Goal: Task Accomplishment & Management: Complete application form

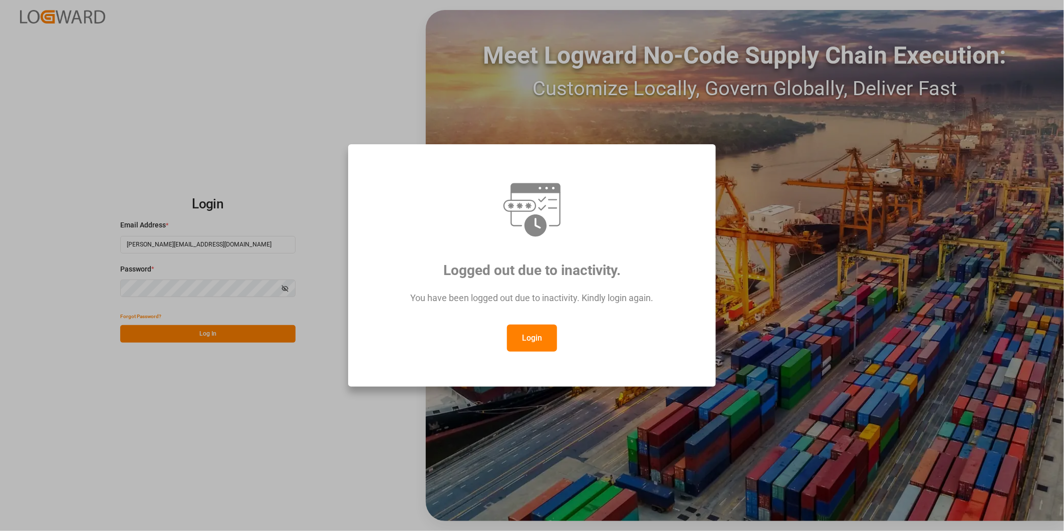
click at [543, 339] on button "Login" at bounding box center [532, 338] width 50 height 27
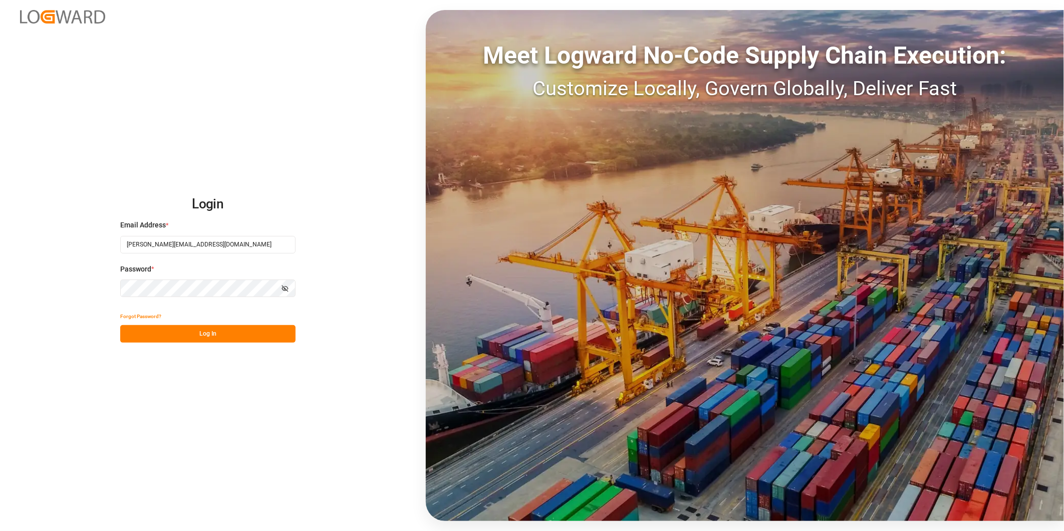
drag, startPoint x: 211, startPoint y: 322, endPoint x: 211, endPoint y: 328, distance: 6.5
click at [211, 321] on div "Forgot Password?" at bounding box center [207, 317] width 175 height 18
click at [213, 334] on button "Log In" at bounding box center [207, 334] width 175 height 18
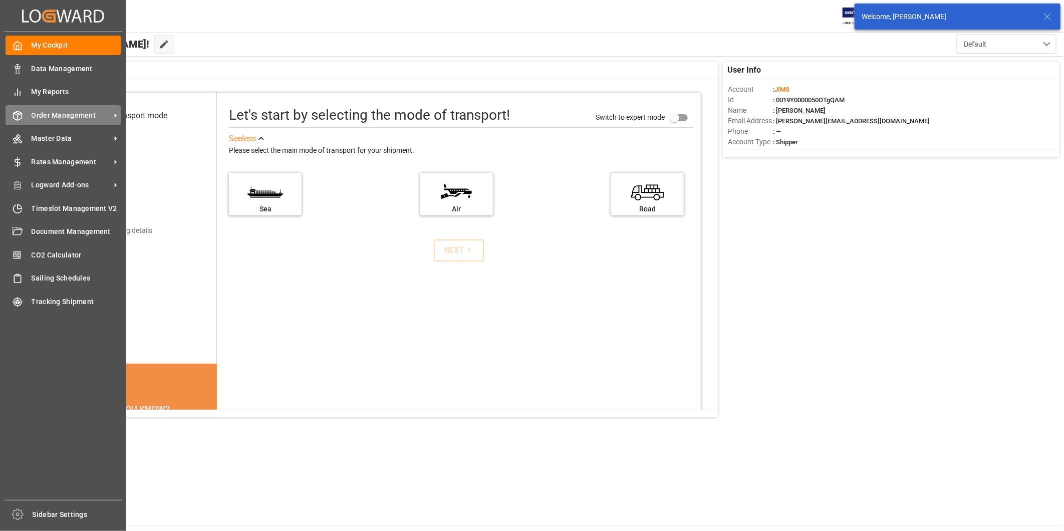
click at [97, 114] on span "Order Management" at bounding box center [71, 115] width 79 height 11
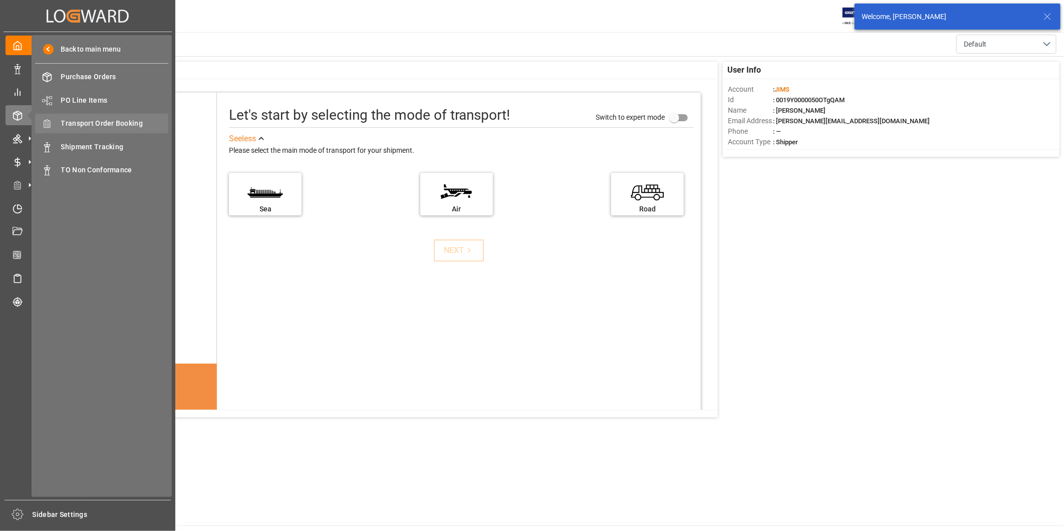
click at [121, 124] on span "Transport Order Booking" at bounding box center [115, 123] width 108 height 11
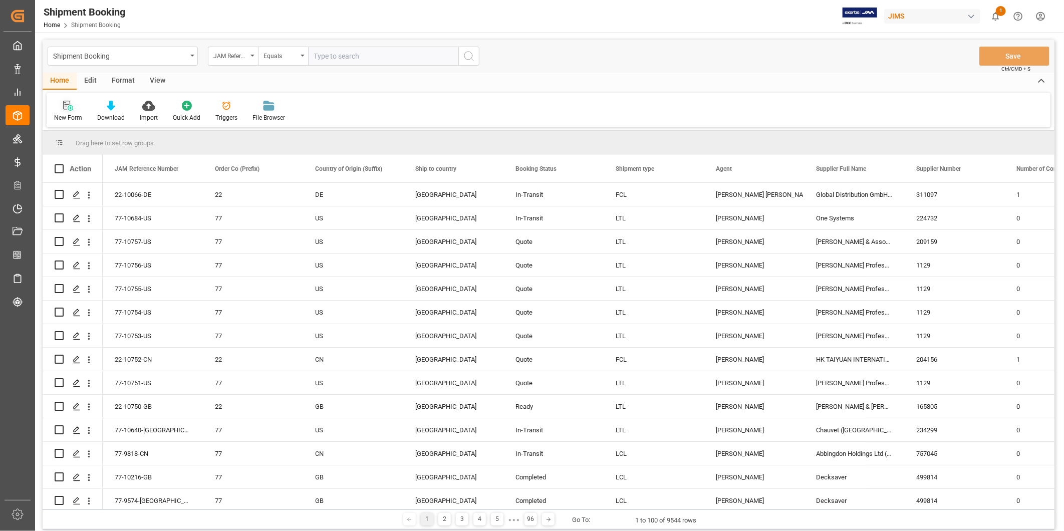
click at [73, 114] on div "New Form" at bounding box center [68, 117] width 28 height 9
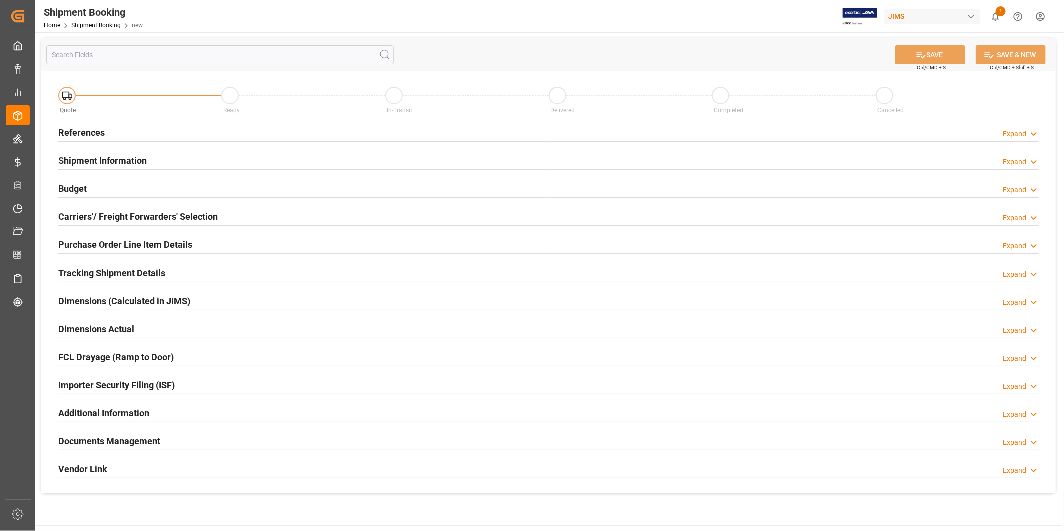
click at [1019, 134] on div "Expand" at bounding box center [1015, 134] width 24 height 11
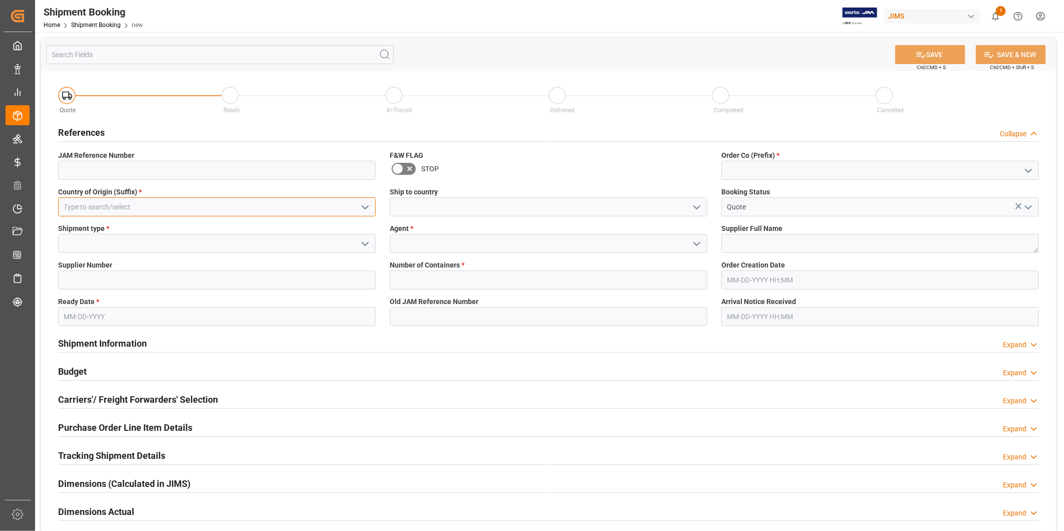
click at [352, 209] on input at bounding box center [217, 206] width 318 height 19
click at [302, 232] on div "US" at bounding box center [217, 229] width 317 height 23
type input "US"
click at [695, 209] on icon "open menu" at bounding box center [697, 207] width 12 height 12
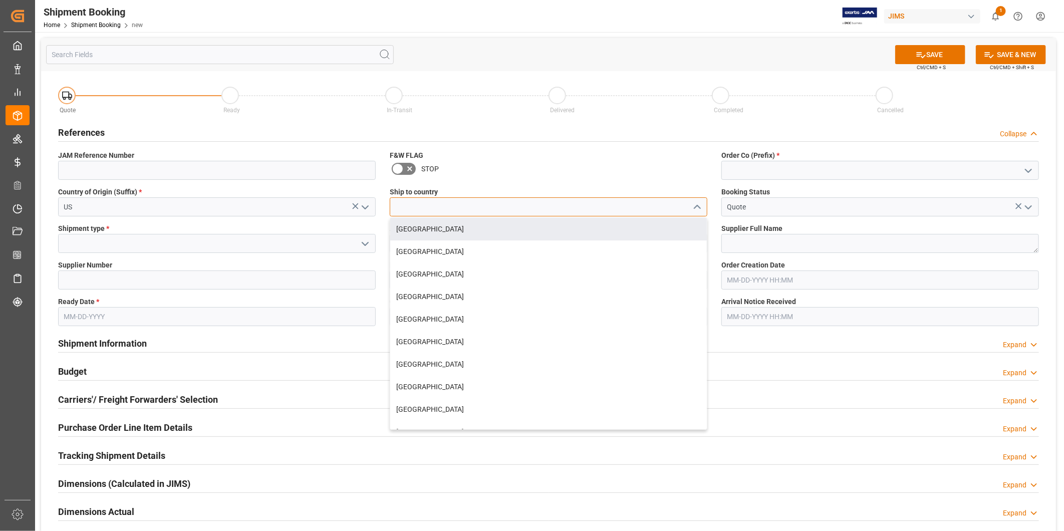
click at [548, 206] on input at bounding box center [549, 206] width 318 height 19
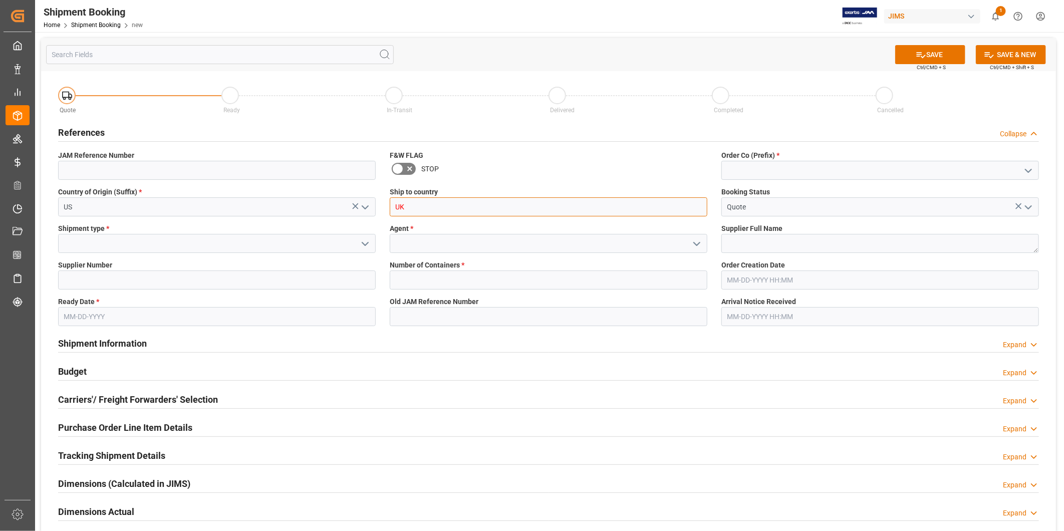
click at [556, 214] on input "UK" at bounding box center [549, 206] width 318 height 19
type input "UK"
click at [562, 224] on div at bounding box center [549, 223] width 318 height 12
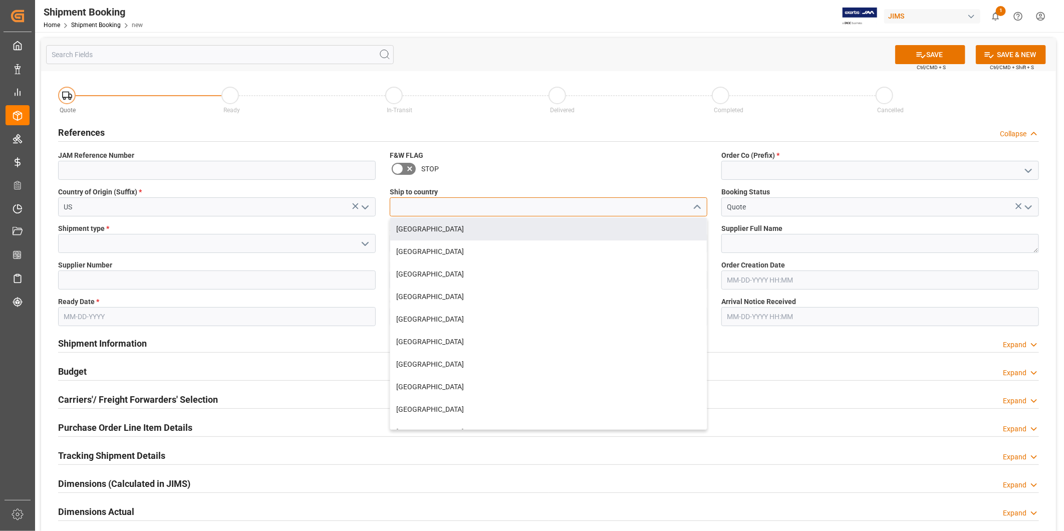
click at [560, 209] on input at bounding box center [549, 206] width 318 height 19
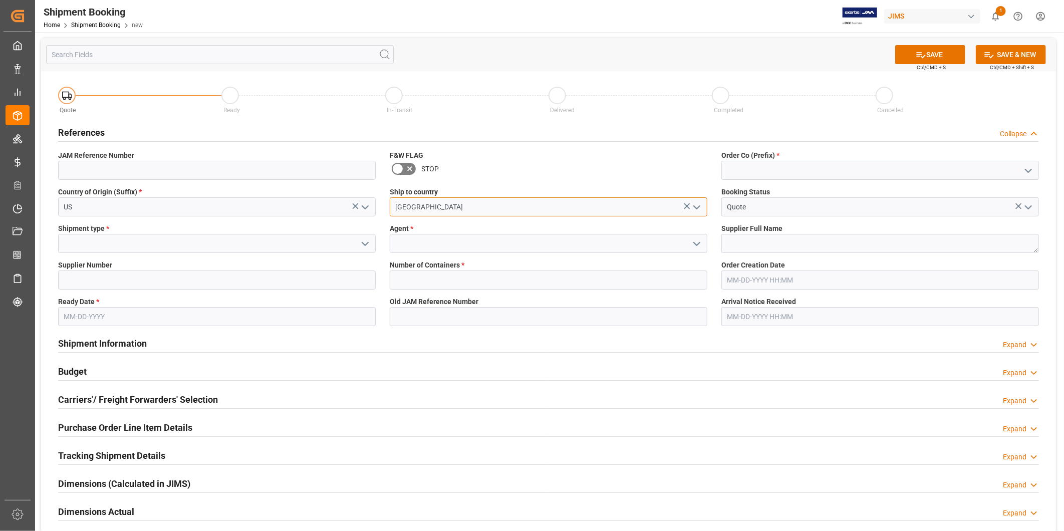
type input "United Kingdom"
click at [1026, 171] on icon "open menu" at bounding box center [1029, 171] width 12 height 12
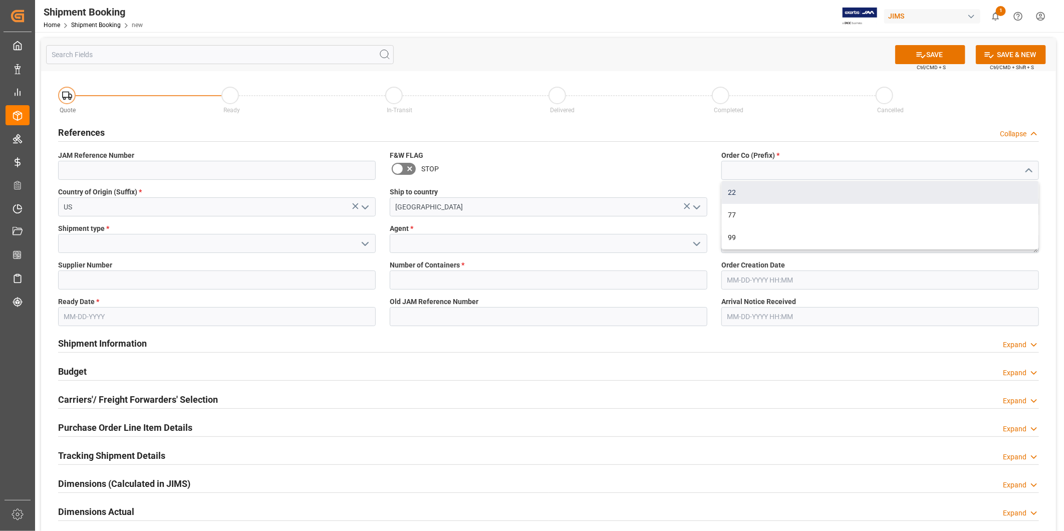
click at [1015, 189] on div "22" at bounding box center [880, 192] width 317 height 23
type input "22"
click at [368, 243] on icon "open menu" at bounding box center [365, 244] width 12 height 12
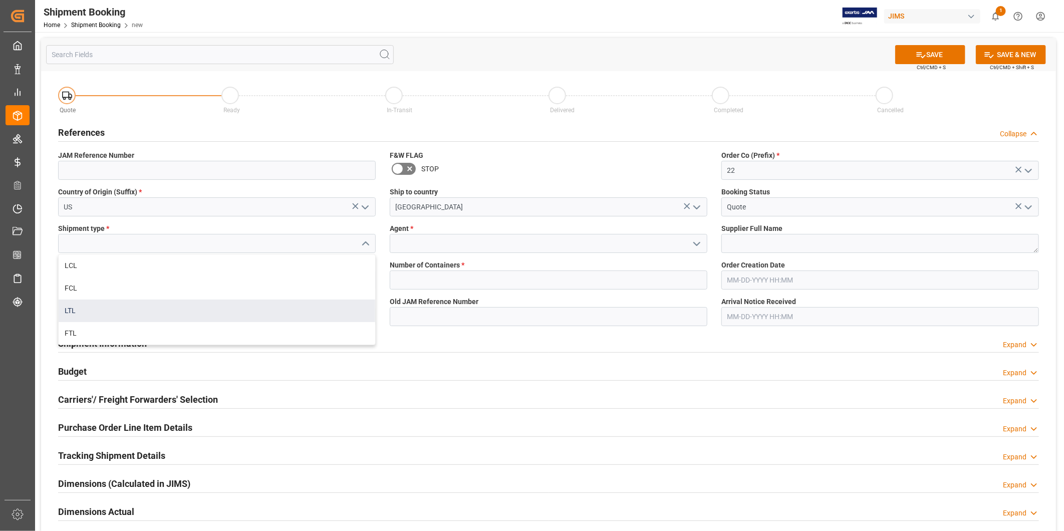
click at [310, 304] on div "LTL" at bounding box center [217, 311] width 317 height 23
type input "LTL"
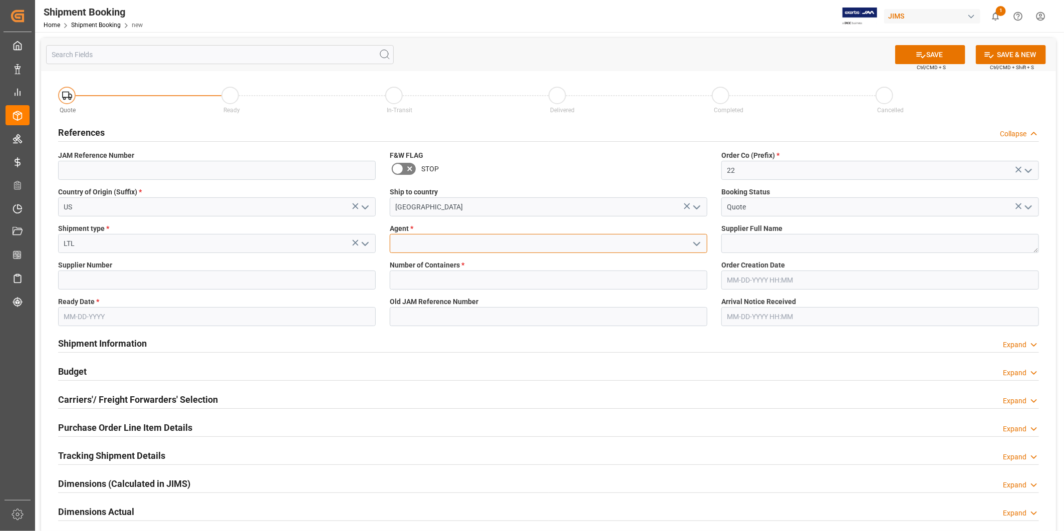
click at [470, 248] on input at bounding box center [549, 243] width 318 height 19
type input "George Vigo"
click at [764, 242] on textarea at bounding box center [881, 243] width 318 height 19
paste textarea "Focusrite Audio Engineering (W"
type textarea "Focusrite Audio Engineering (W"
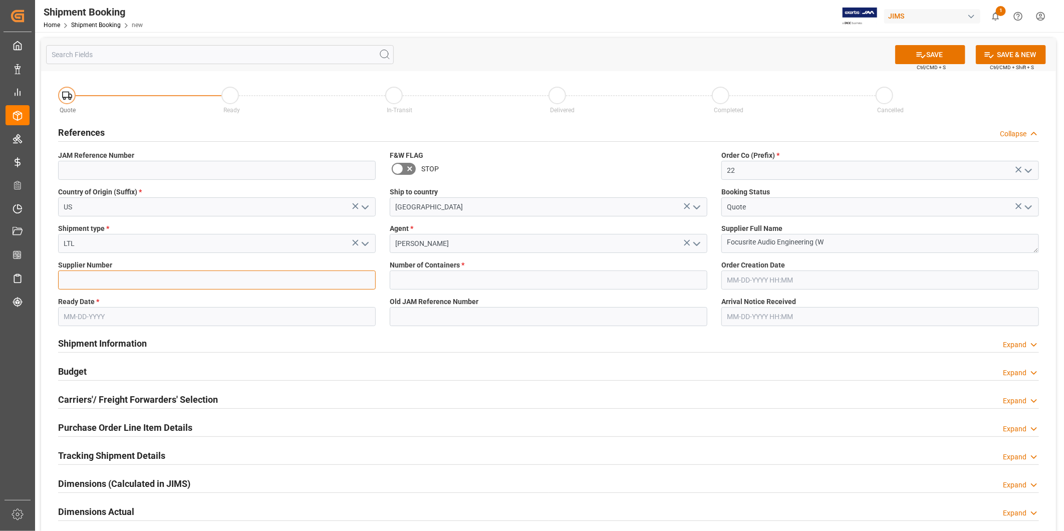
click at [192, 288] on input at bounding box center [217, 280] width 318 height 19
paste input "170677"
type input "170677"
click at [467, 285] on input "text" at bounding box center [549, 280] width 318 height 19
type input "0"
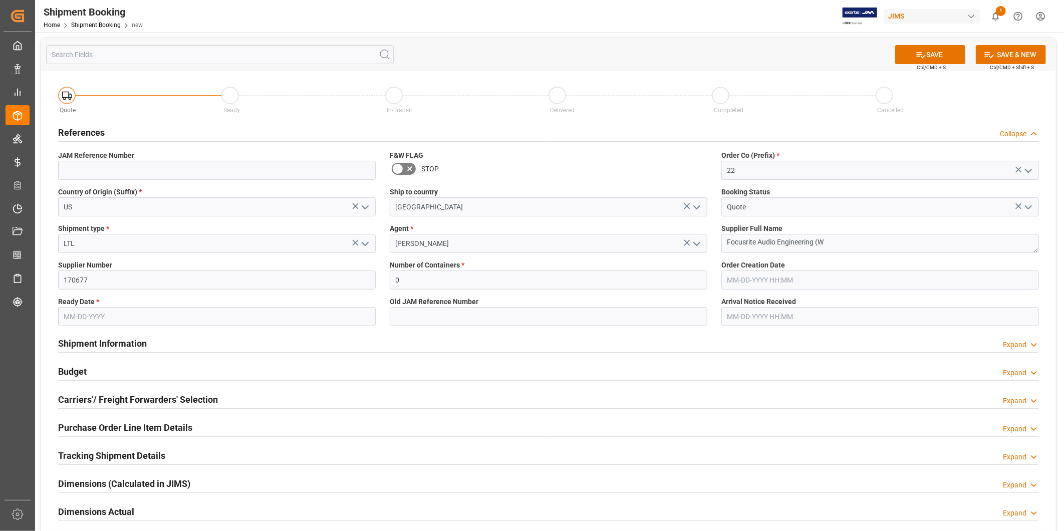
click at [839, 284] on input "text" at bounding box center [881, 280] width 318 height 19
click at [195, 321] on input "text" at bounding box center [217, 316] width 318 height 19
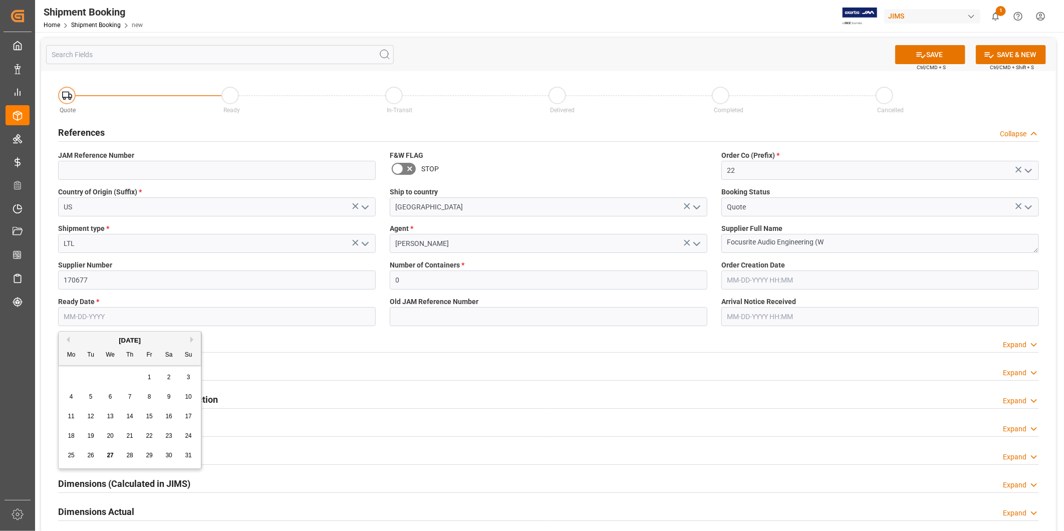
click at [189, 341] on div "[DATE]" at bounding box center [130, 341] width 142 height 10
click at [196, 338] on button "Next Month" at bounding box center [193, 340] width 6 height 6
click at [173, 418] on div "20" at bounding box center [169, 417] width 13 height 12
type input "09-20-2025"
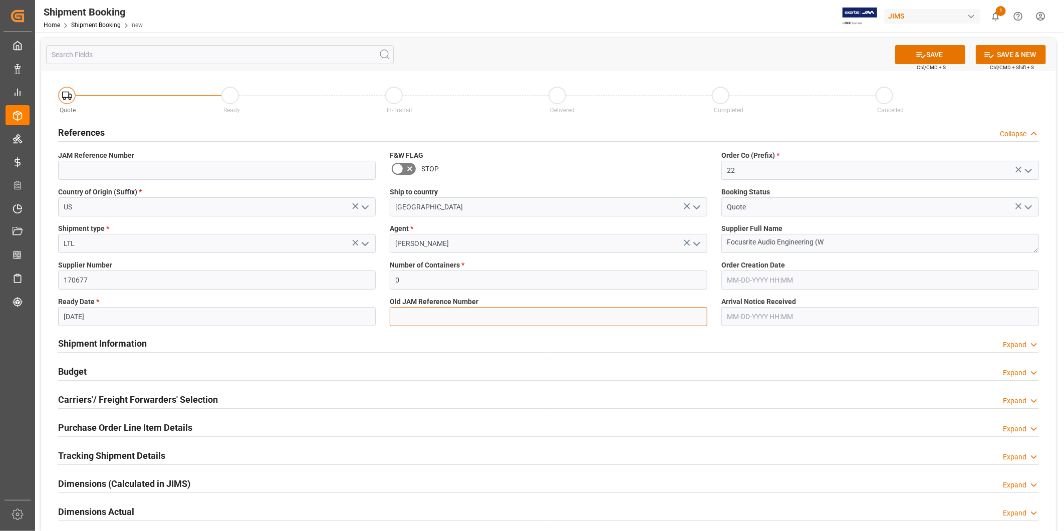
click at [475, 317] on input at bounding box center [549, 316] width 318 height 19
click at [174, 362] on div "Budget Expand" at bounding box center [548, 370] width 981 height 19
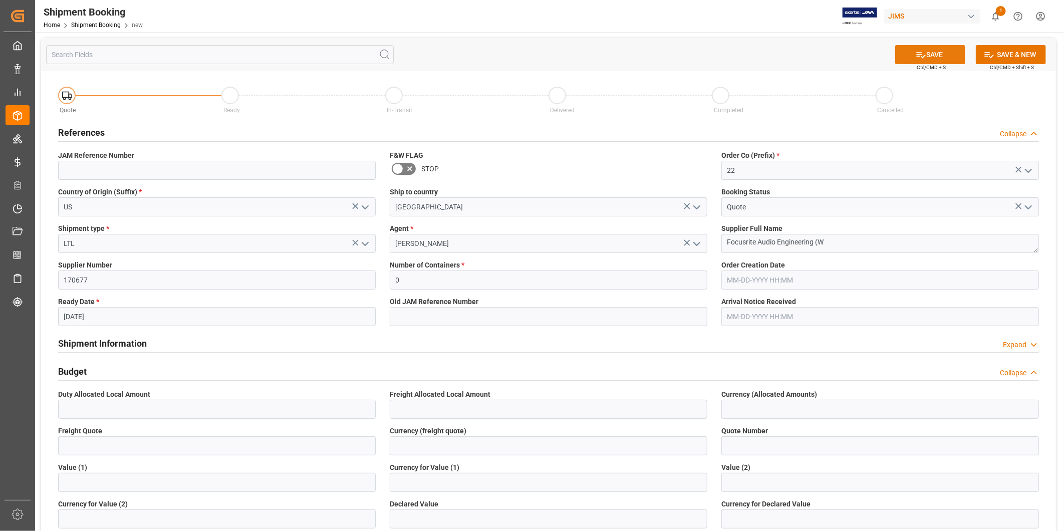
click at [915, 61] on button "SAVE" at bounding box center [931, 54] width 70 height 19
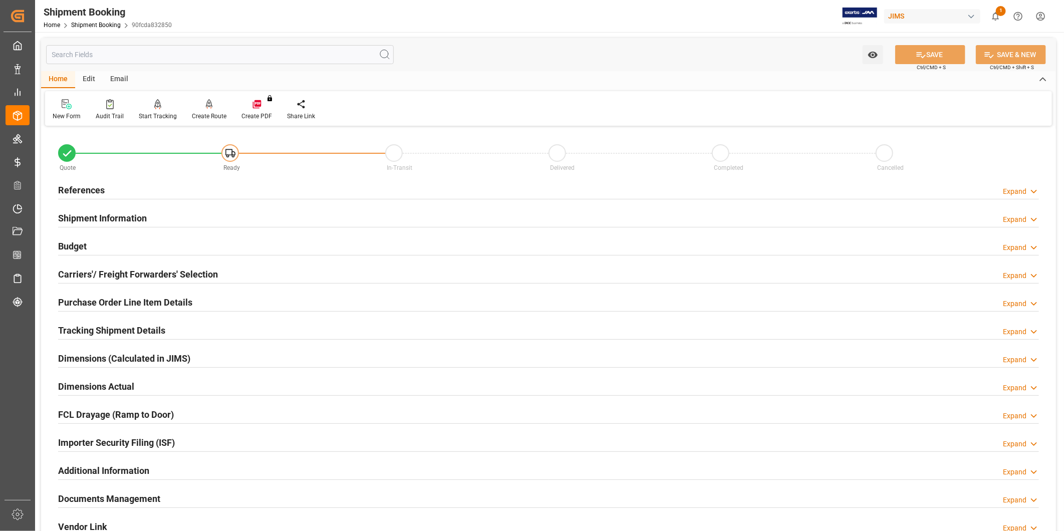
click at [100, 241] on div "Budget Expand" at bounding box center [548, 245] width 981 height 19
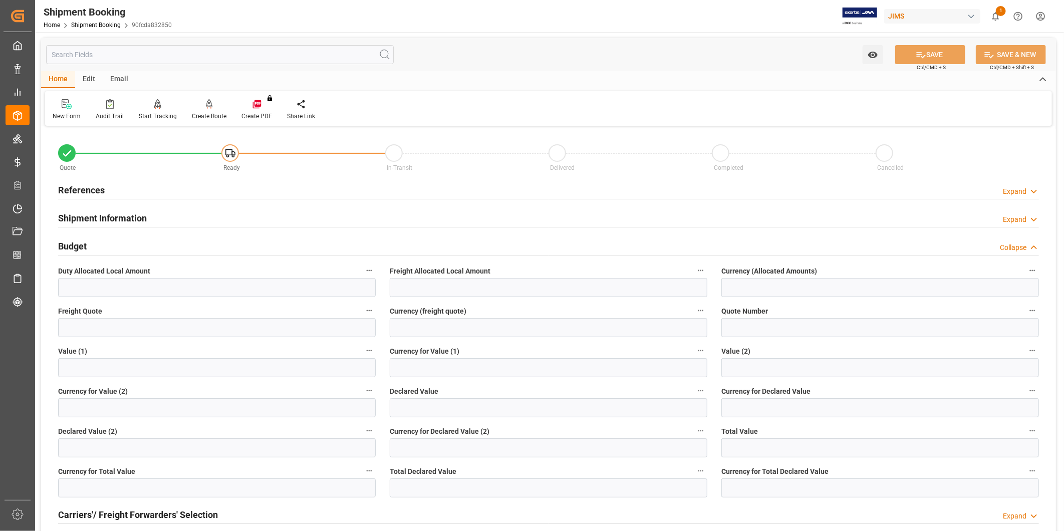
click at [100, 241] on div "Budget Collapse" at bounding box center [548, 245] width 981 height 19
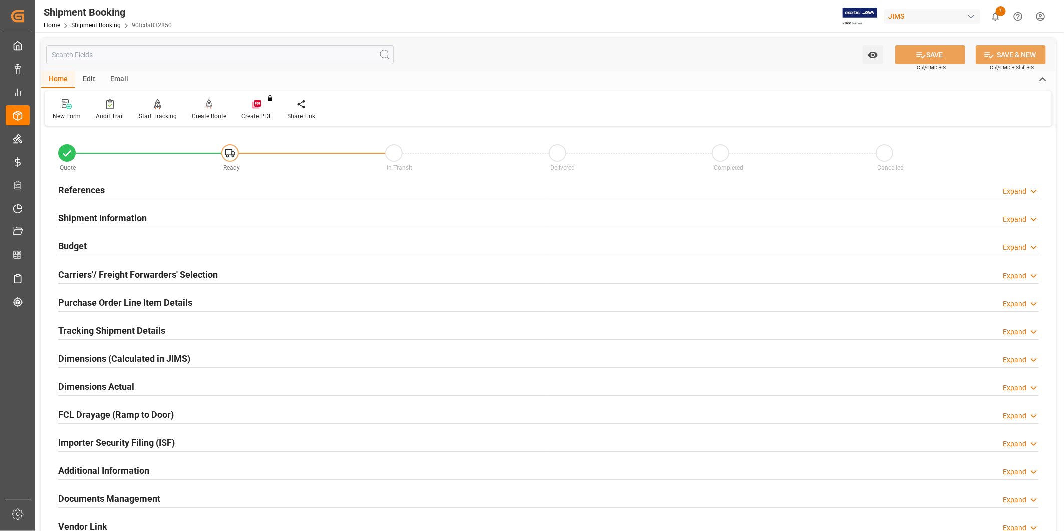
click at [134, 221] on h2 "Shipment Information" at bounding box center [102, 218] width 89 height 14
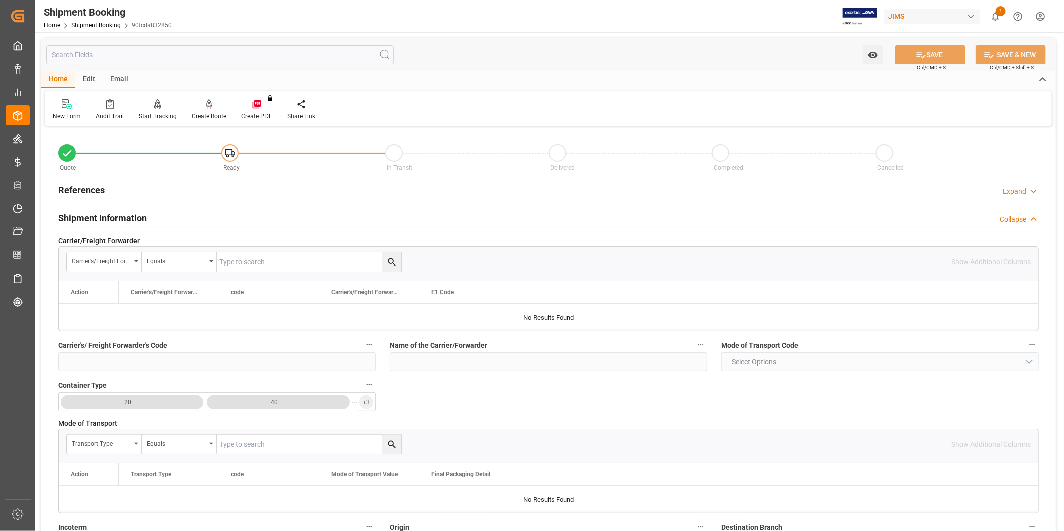
click at [134, 221] on h2 "Shipment Information" at bounding box center [102, 218] width 89 height 14
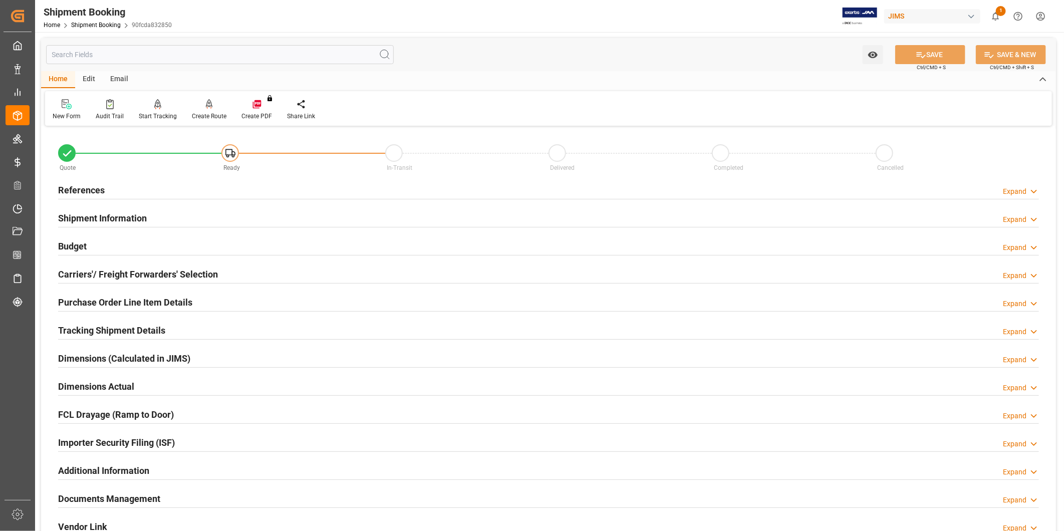
click at [296, 222] on div "Shipment Information Expand" at bounding box center [548, 217] width 981 height 19
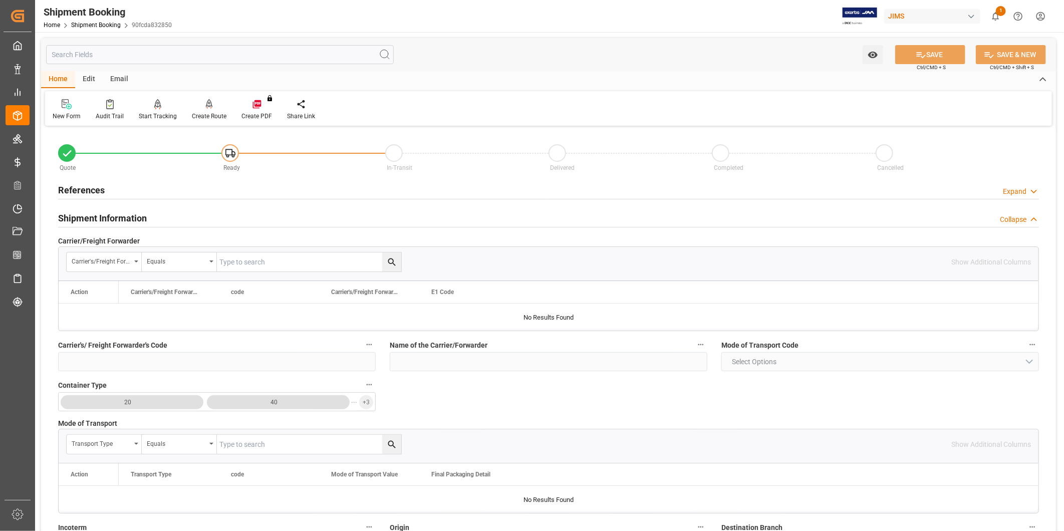
click at [294, 222] on div "Shipment Information Collapse" at bounding box center [548, 217] width 981 height 19
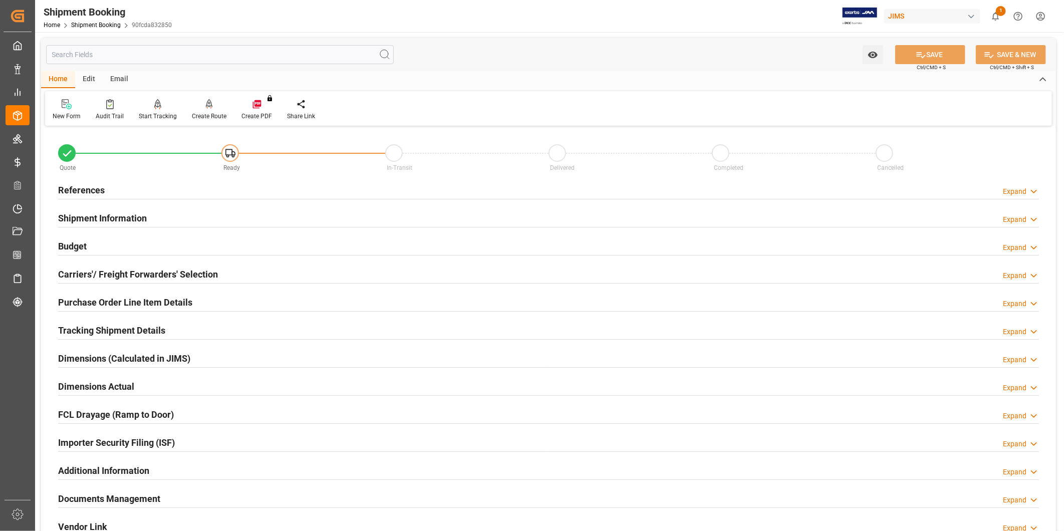
click at [291, 243] on div "Budget Expand" at bounding box center [548, 245] width 981 height 19
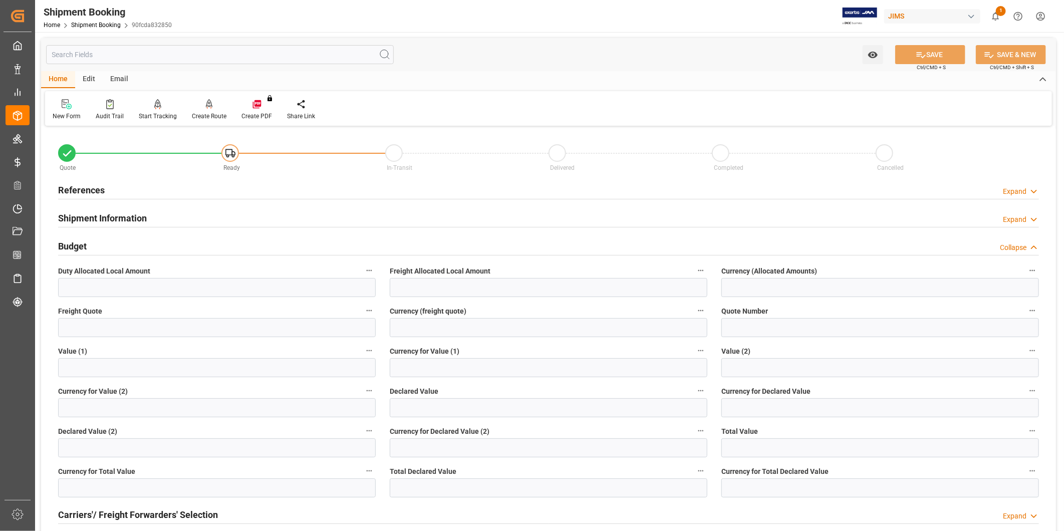
click at [290, 244] on div "Budget Collapse" at bounding box center [548, 245] width 981 height 19
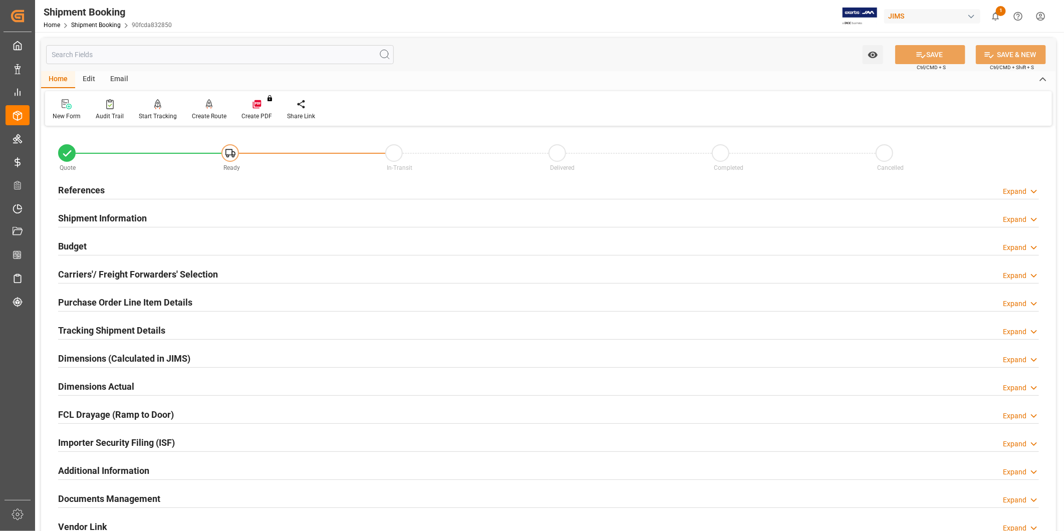
click at [284, 277] on div "Carriers'/ Freight Forwarders' Selection Expand" at bounding box center [548, 273] width 981 height 19
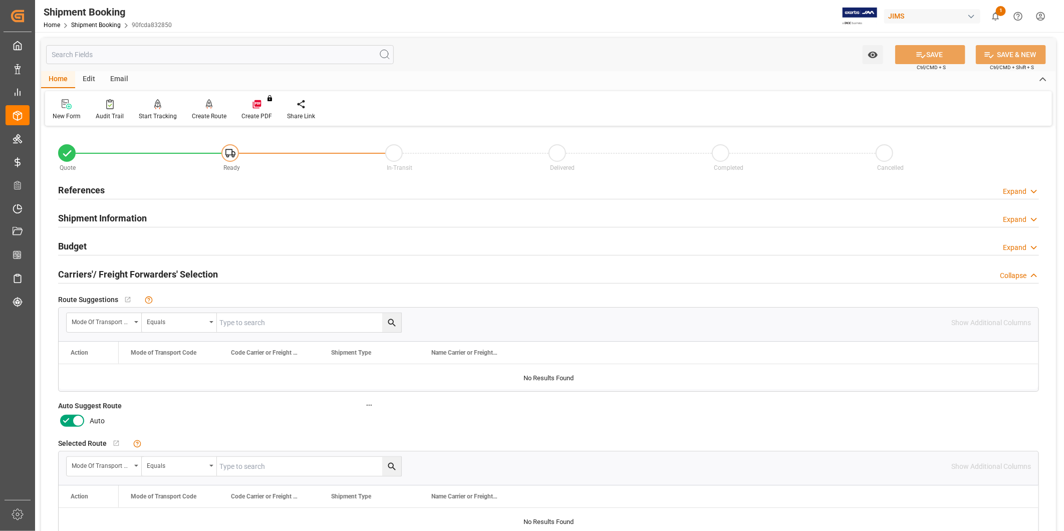
click at [71, 424] on icon at bounding box center [66, 421] width 12 height 12
click at [0, 0] on input "checkbox" at bounding box center [0, 0] width 0 height 0
click at [940, 62] on button "SAVE" at bounding box center [931, 54] width 70 height 19
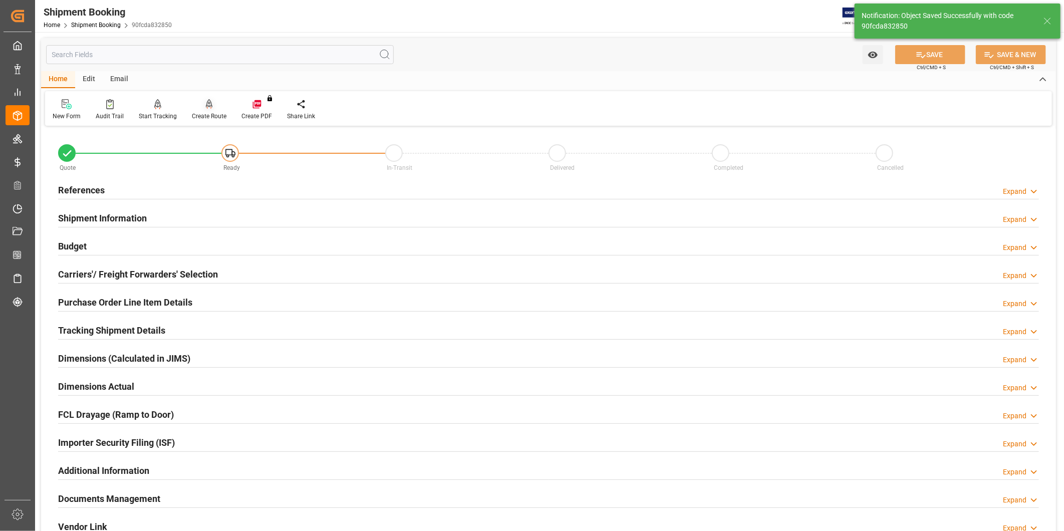
click at [203, 115] on div "Create Route" at bounding box center [209, 116] width 35 height 9
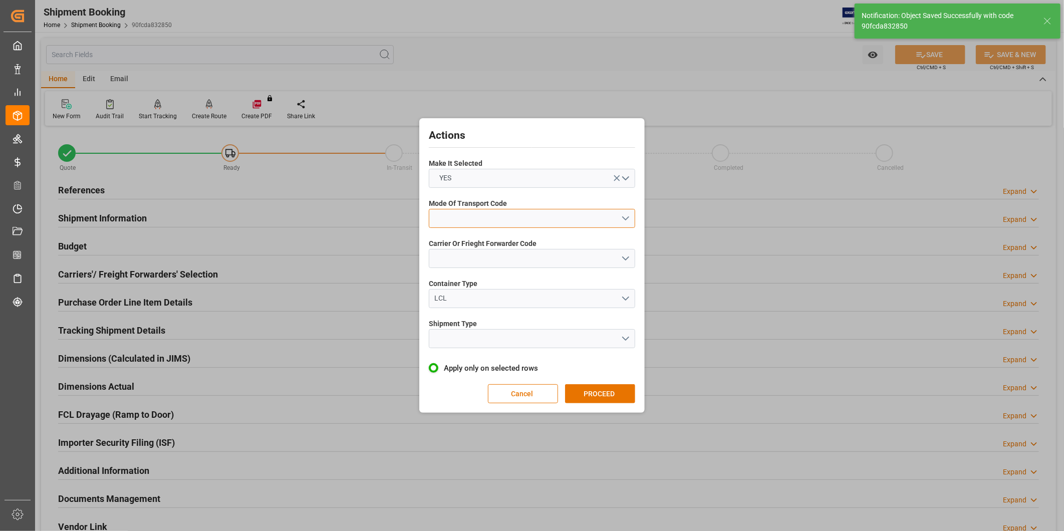
click at [524, 216] on button "open menu" at bounding box center [532, 218] width 206 height 19
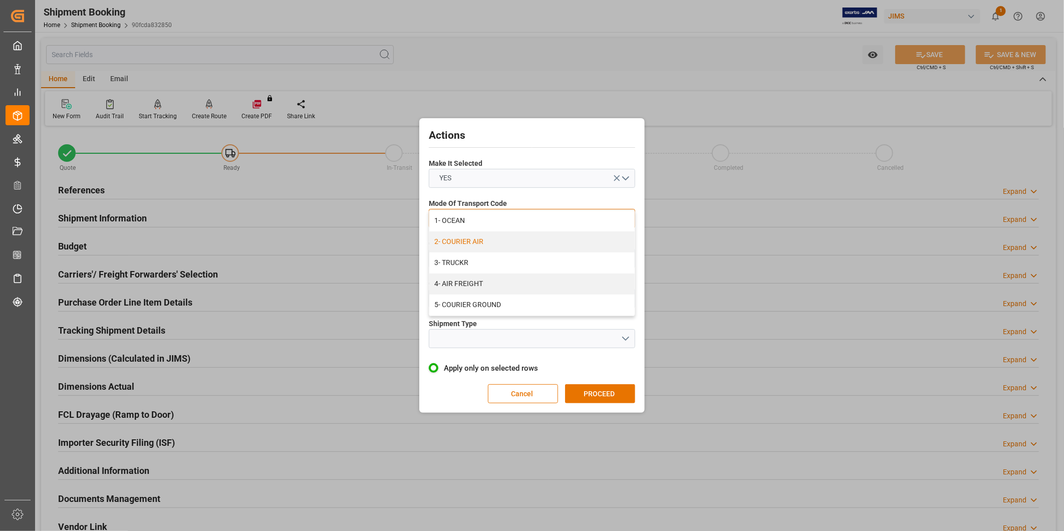
click at [514, 240] on div "2- COURIER AIR" at bounding box center [531, 242] width 205 height 21
click at [505, 256] on button "open menu" at bounding box center [532, 258] width 206 height 19
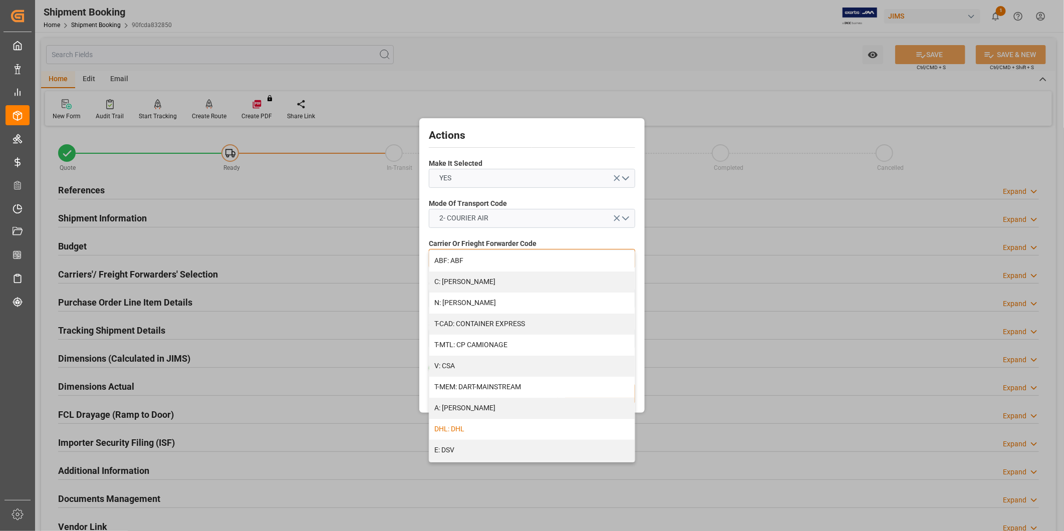
click at [503, 428] on div "DHL: DHL" at bounding box center [531, 429] width 205 height 21
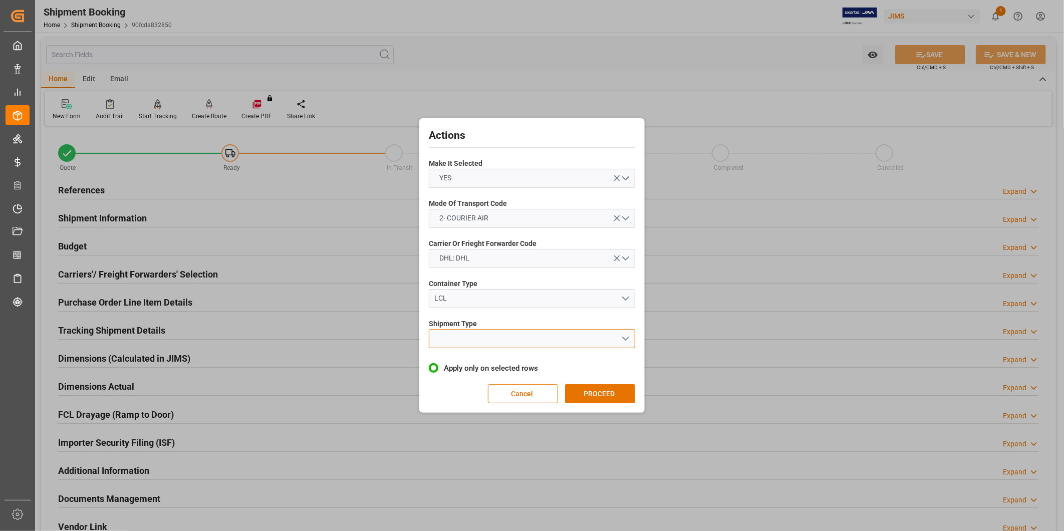
click at [530, 346] on button "open menu" at bounding box center [532, 338] width 206 height 19
click at [528, 357] on div "LCL" at bounding box center [531, 362] width 205 height 21
click at [628, 394] on button "PROCEED" at bounding box center [600, 393] width 70 height 19
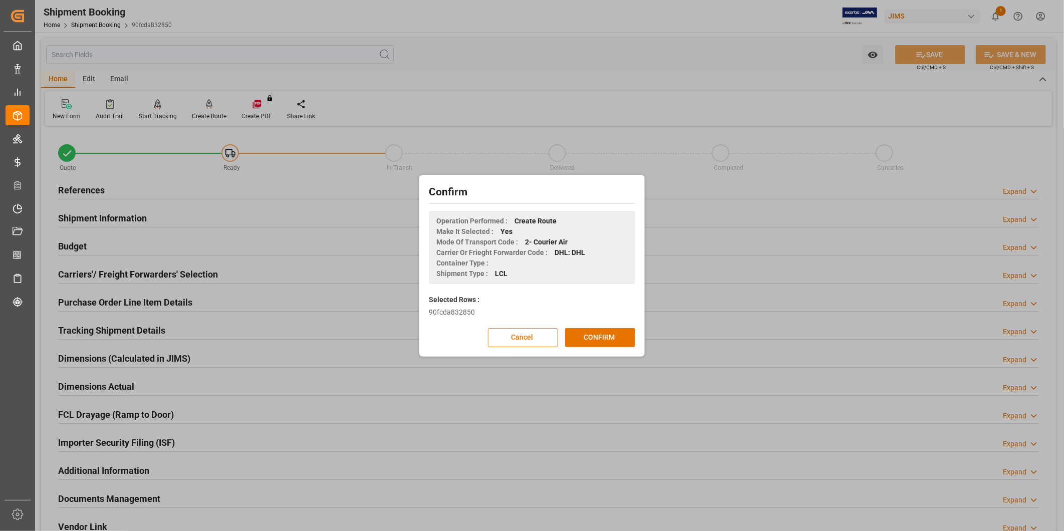
click at [630, 348] on div "Confirm Operation Performed : Create Route Make It Selected : Yes Mode Of Trans…" at bounding box center [532, 265] width 221 height 177
click at [627, 341] on button "CONFIRM" at bounding box center [600, 337] width 70 height 19
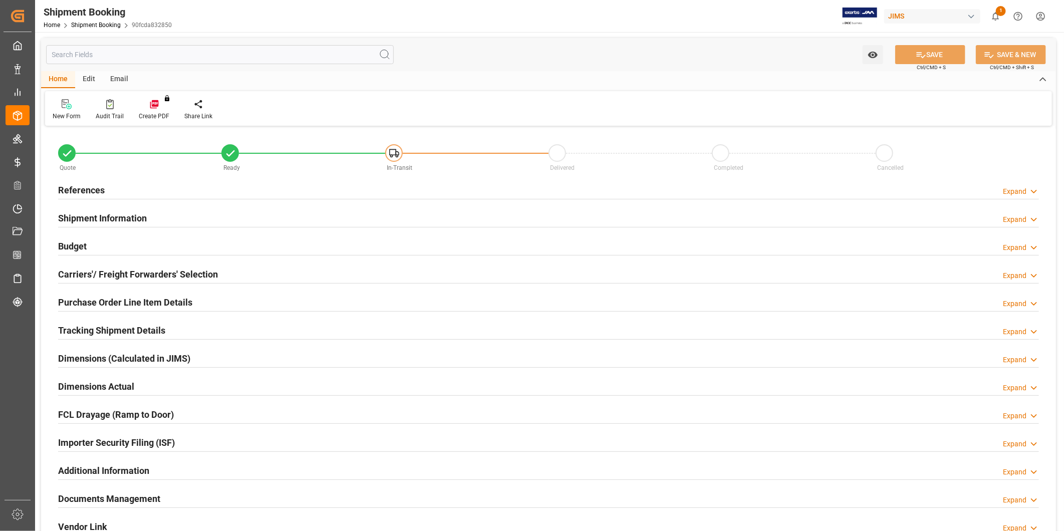
type input "0"
type input "[DATE]"
click at [1032, 194] on icon at bounding box center [1034, 191] width 10 height 11
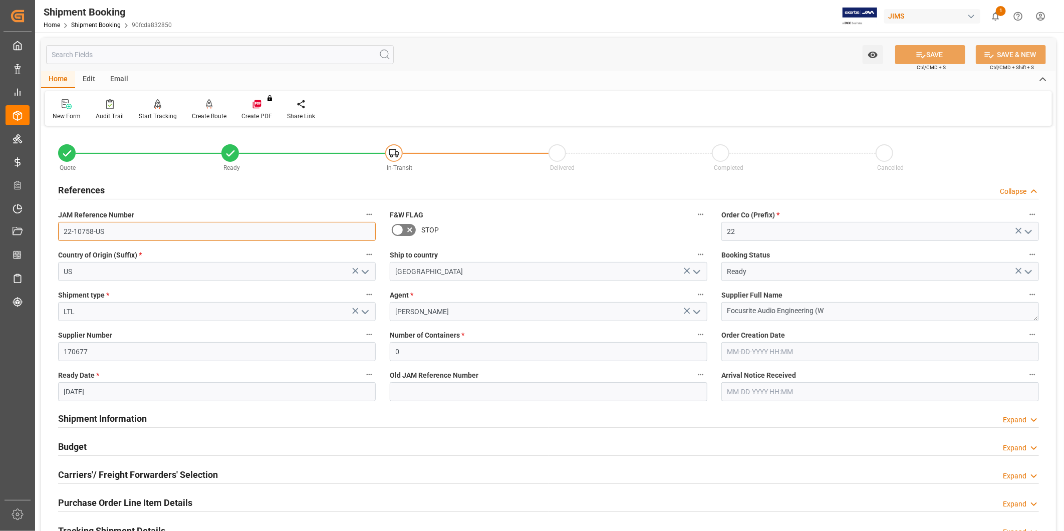
click at [264, 236] on input "22-10758-US" at bounding box center [217, 231] width 318 height 19
click at [134, 239] on input "22-10758-US" at bounding box center [217, 231] width 318 height 19
click at [134, 236] on input "22-10758-US" at bounding box center [217, 231] width 318 height 19
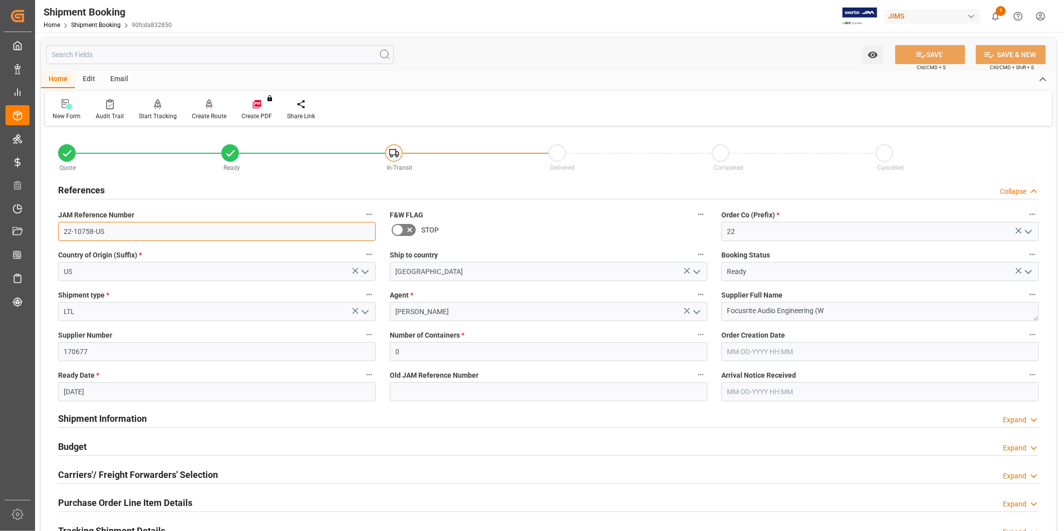
click at [134, 236] on input "22-10758-US" at bounding box center [217, 231] width 318 height 19
click at [133, 236] on input "22-10758-US" at bounding box center [217, 231] width 318 height 19
click at [168, 237] on input "22-10758-US" at bounding box center [217, 231] width 318 height 19
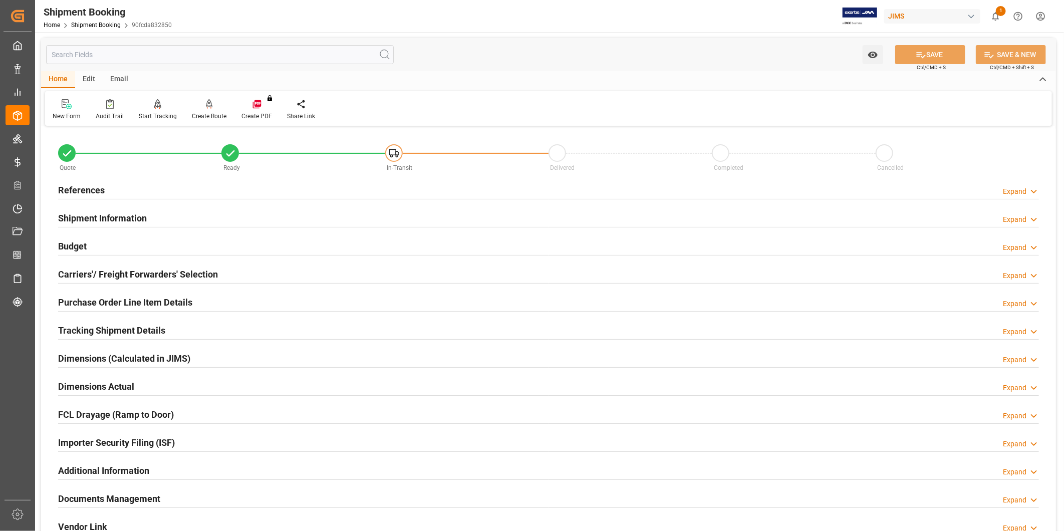
click at [174, 336] on div "Tracking Shipment Details Expand" at bounding box center [548, 329] width 981 height 19
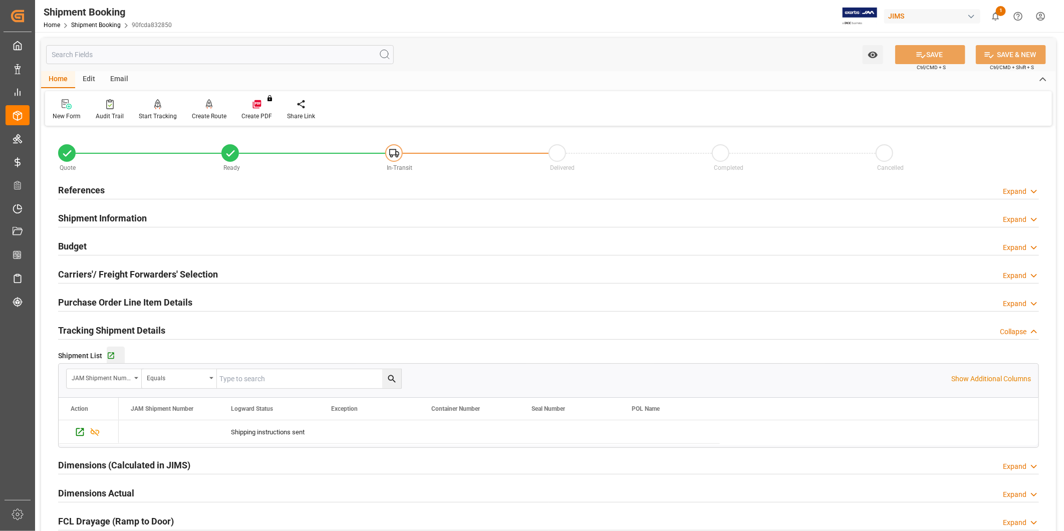
click at [114, 360] on div "Go to Shipment Tracking Grid" at bounding box center [116, 356] width 18 height 9
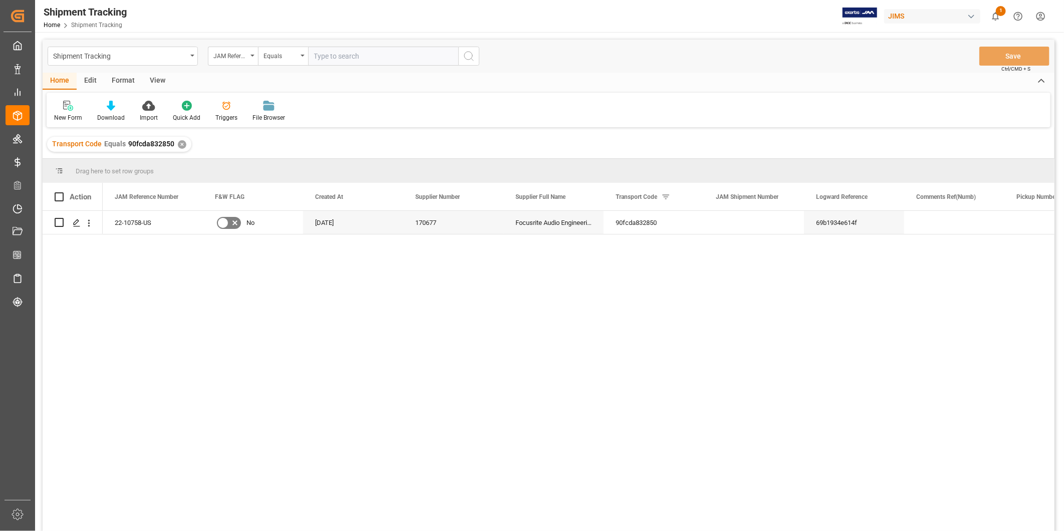
click at [160, 81] on div "View" at bounding box center [157, 81] width 31 height 17
click at [69, 116] on div "Default" at bounding box center [64, 117] width 20 height 9
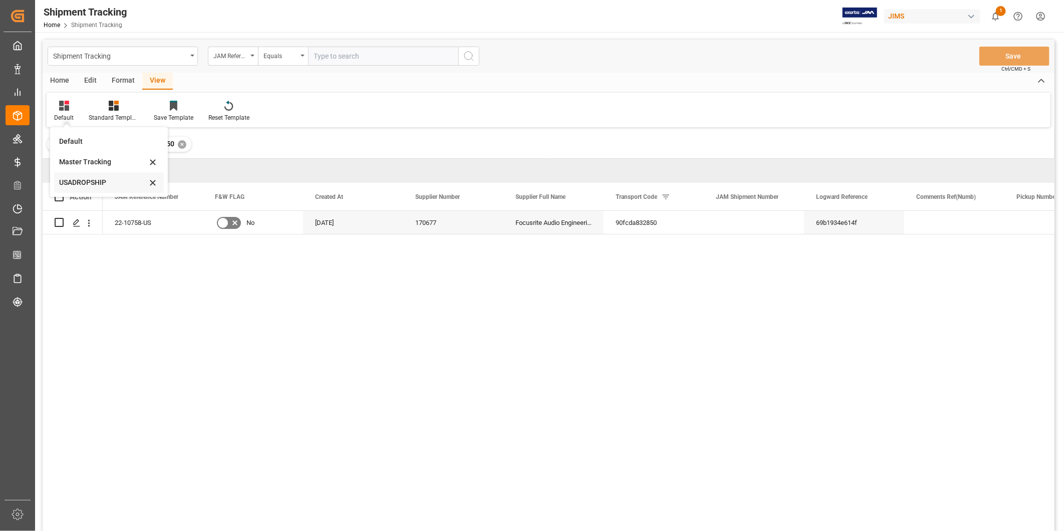
click at [66, 188] on div "USADROPSHIP" at bounding box center [109, 182] width 110 height 21
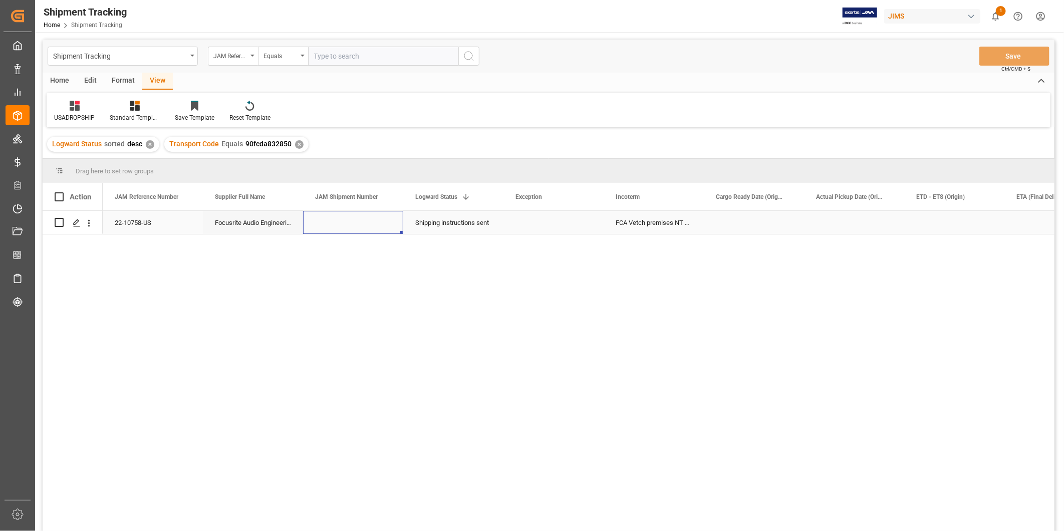
click at [367, 217] on div "Press SPACE to select this row." at bounding box center [353, 222] width 100 height 23
click at [527, 220] on div "Press SPACE to select this row." at bounding box center [554, 222] width 100 height 23
click at [584, 224] on div "Press SPACE to select this row." at bounding box center [554, 222] width 100 height 23
click at [589, 228] on icon "open menu" at bounding box center [585, 229] width 12 height 12
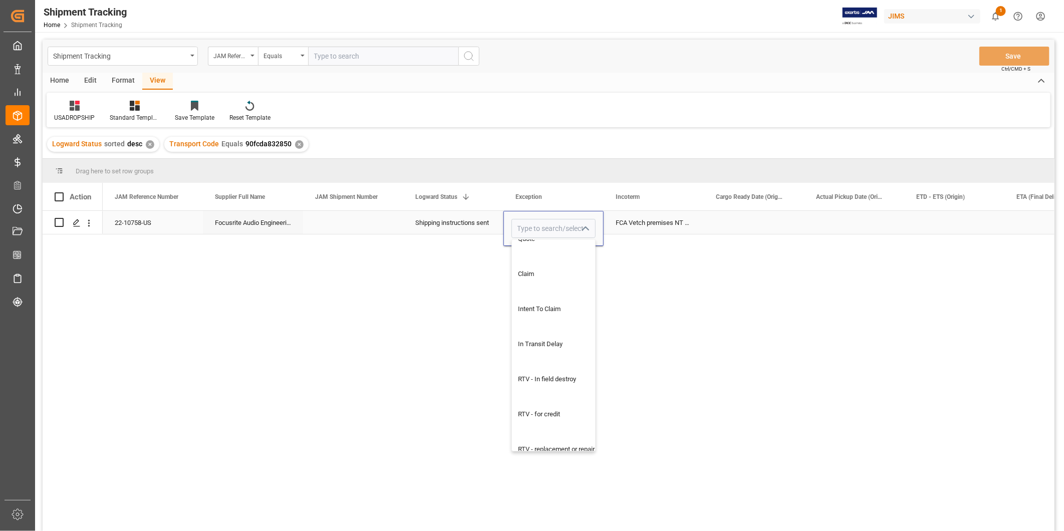
scroll to position [742, 0]
click at [583, 353] on div "RTV - replacement or repair" at bounding box center [560, 356] width 96 height 35
type input "RTV - replacement or repair"
click at [716, 225] on div "Press SPACE to select this row." at bounding box center [754, 222] width 100 height 23
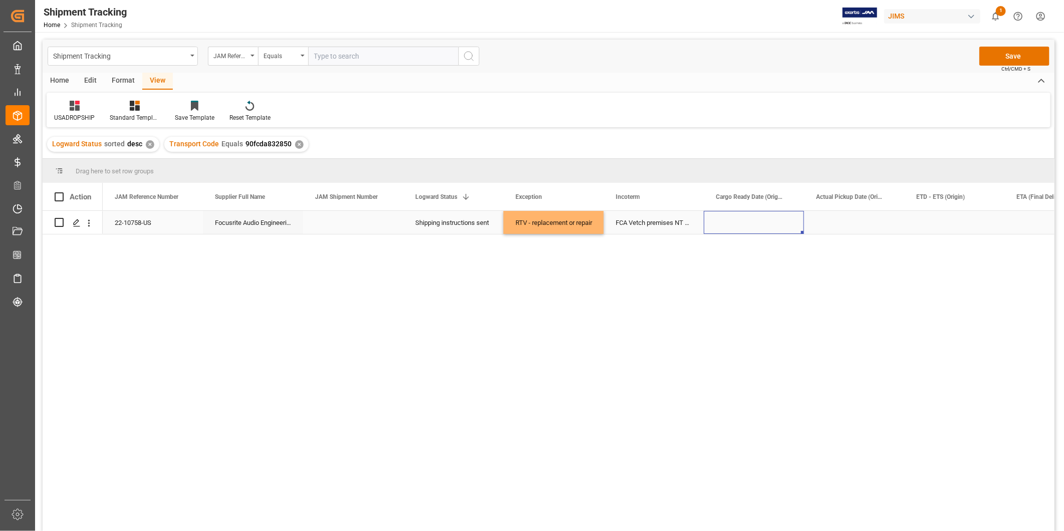
click at [772, 227] on div "Press SPACE to select this row." at bounding box center [754, 222] width 100 height 23
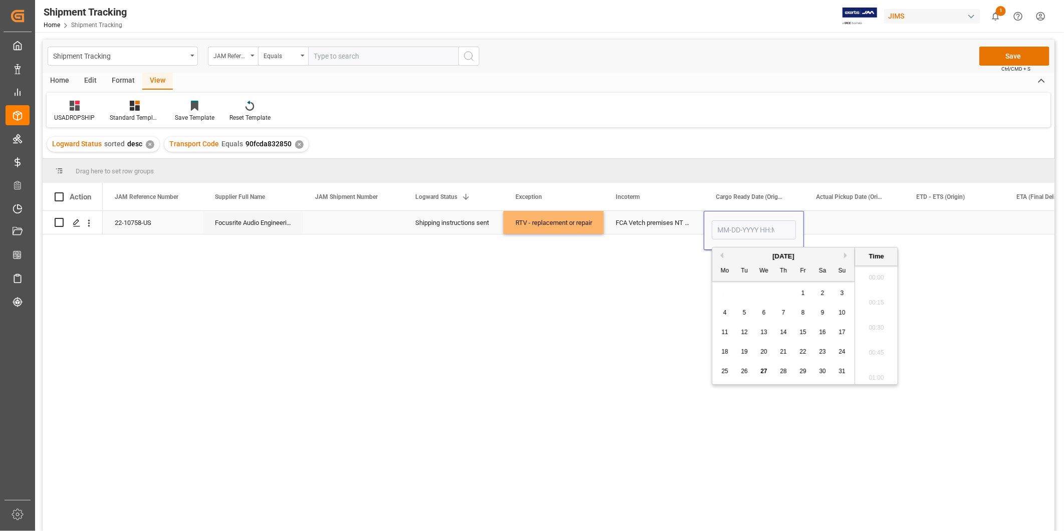
scroll to position [1231, 0]
click at [845, 253] on button "Next Month" at bounding box center [847, 256] width 6 height 6
click at [823, 336] on div "20" at bounding box center [823, 333] width 13 height 12
type input "[DATE] 00:00"
click at [835, 221] on div "Press SPACE to select this row." at bounding box center [854, 222] width 100 height 23
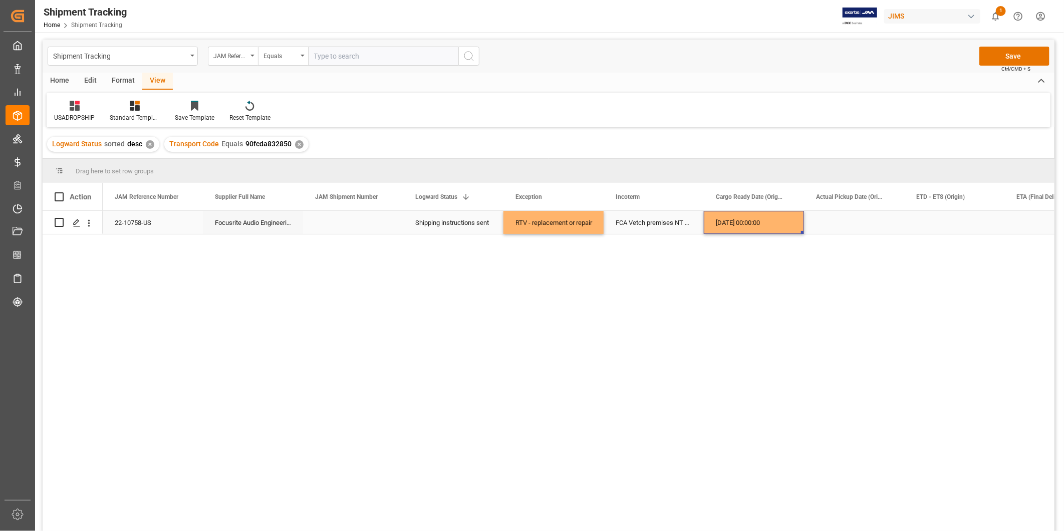
click at [752, 229] on div "[DATE] 00:00:00" at bounding box center [754, 222] width 100 height 23
click at [920, 226] on div "Press SPACE to select this row." at bounding box center [955, 222] width 100 height 23
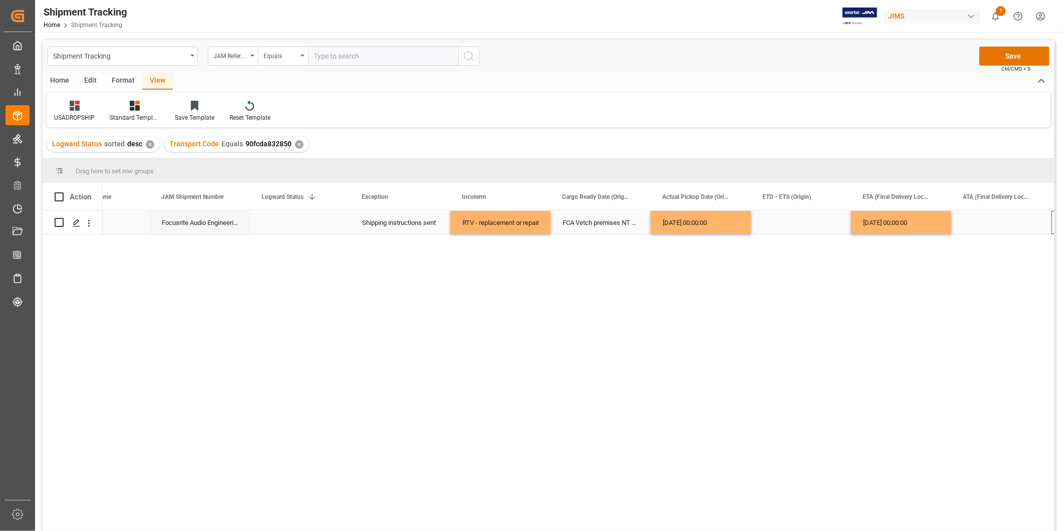
scroll to position [0, 153]
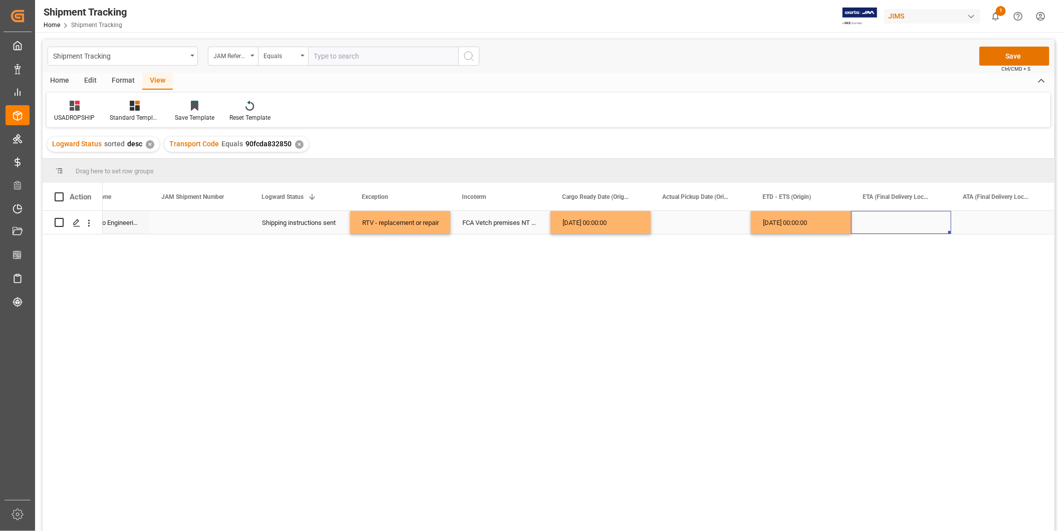
click at [919, 226] on div "Press SPACE to select this row." at bounding box center [901, 222] width 100 height 23
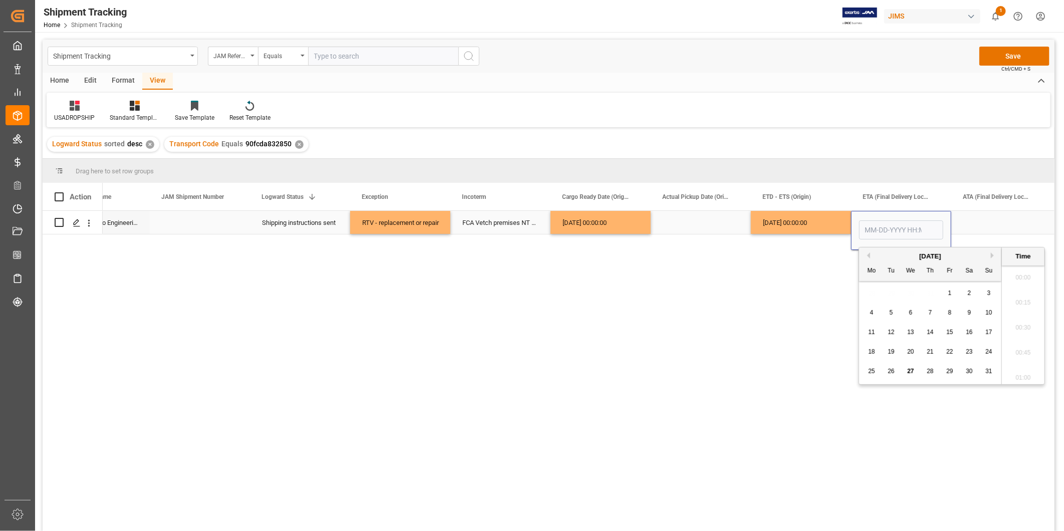
scroll to position [1231, 0]
click at [994, 255] on button "Next Month" at bounding box center [994, 256] width 6 height 6
click at [895, 372] on span "30" at bounding box center [891, 371] width 7 height 7
type input "[DATE] 00:00"
click at [1001, 209] on div "ATA (Final Delivery Location)" at bounding box center [996, 197] width 67 height 28
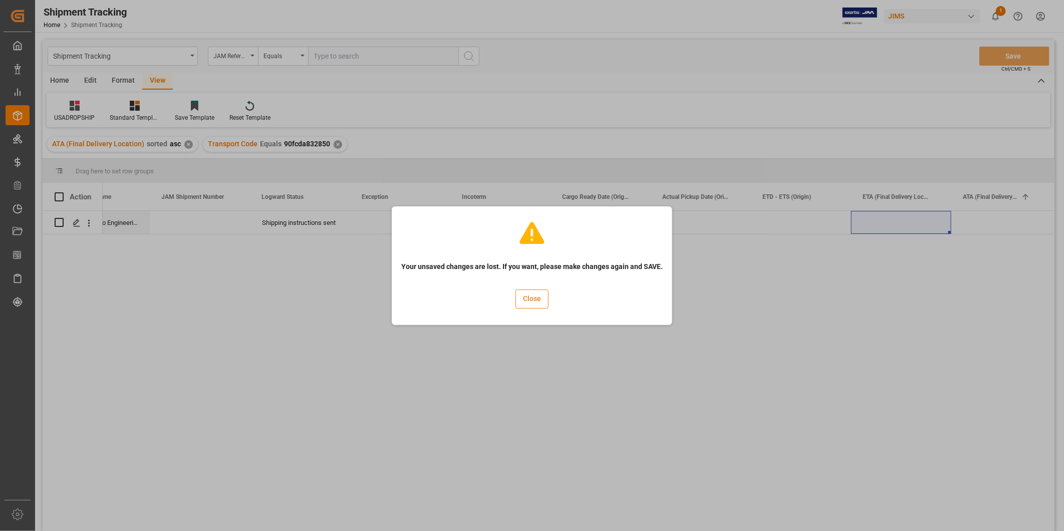
click at [532, 298] on button "Close" at bounding box center [532, 299] width 33 height 19
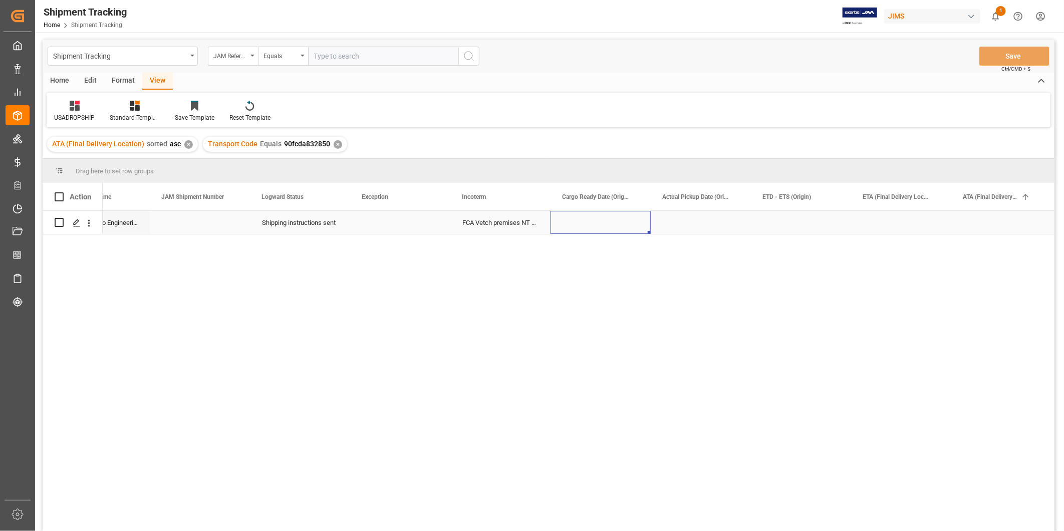
click at [628, 221] on div "Press SPACE to select this row." at bounding box center [601, 222] width 100 height 23
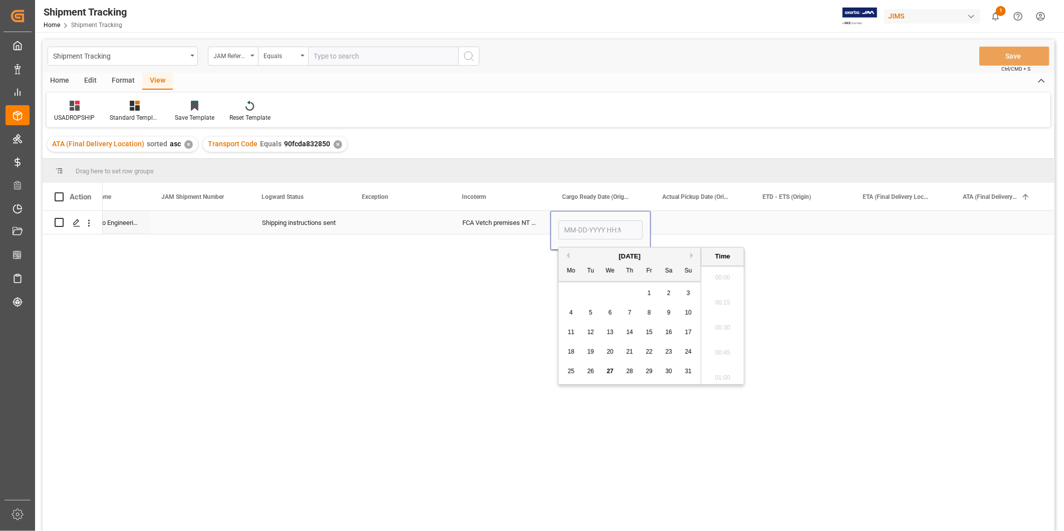
scroll to position [1231, 0]
click at [693, 258] on button "Next Month" at bounding box center [694, 256] width 6 height 6
click at [669, 335] on span "20" at bounding box center [669, 332] width 7 height 7
type input "[DATE] 00:00"
click at [710, 225] on div "Press SPACE to select this row." at bounding box center [701, 222] width 100 height 23
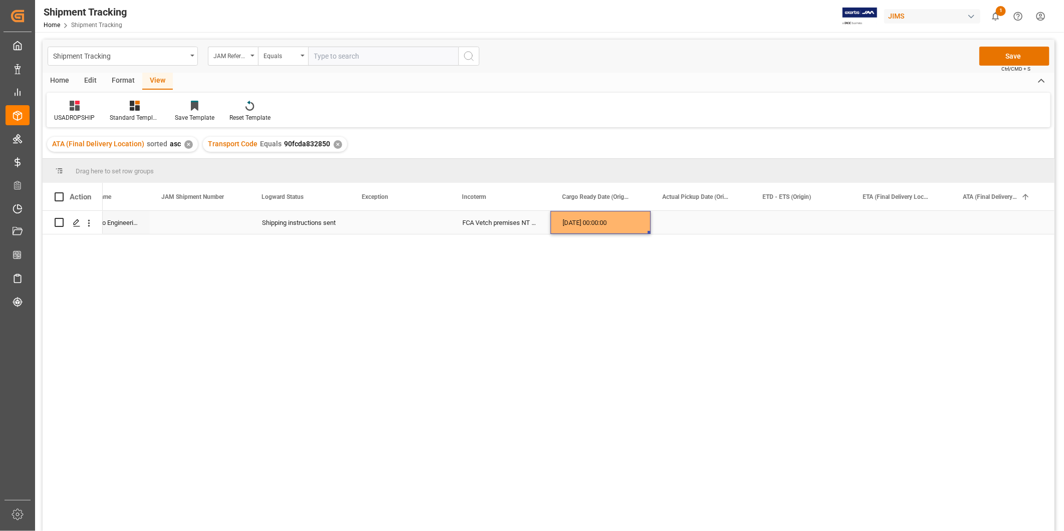
click at [605, 228] on div "[DATE] 00:00:00" at bounding box center [601, 222] width 100 height 23
click at [821, 222] on div "Press SPACE to select this row." at bounding box center [801, 222] width 100 height 23
click at [895, 211] on div "Press SPACE to select this row." at bounding box center [901, 222] width 100 height 23
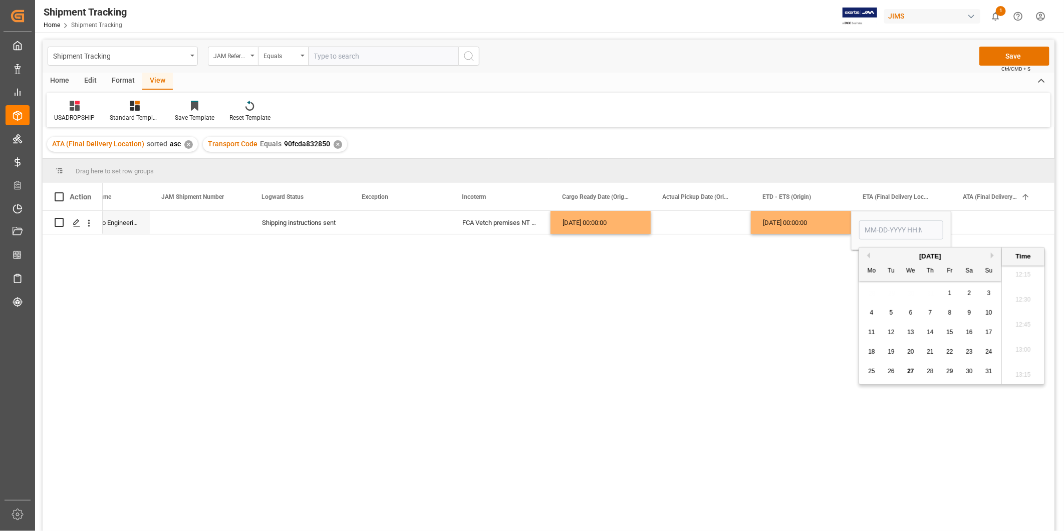
click at [994, 254] on button "Next Month" at bounding box center [994, 256] width 6 height 6
click at [893, 370] on span "30" at bounding box center [891, 371] width 7 height 7
type input "09-30-2025 00:00"
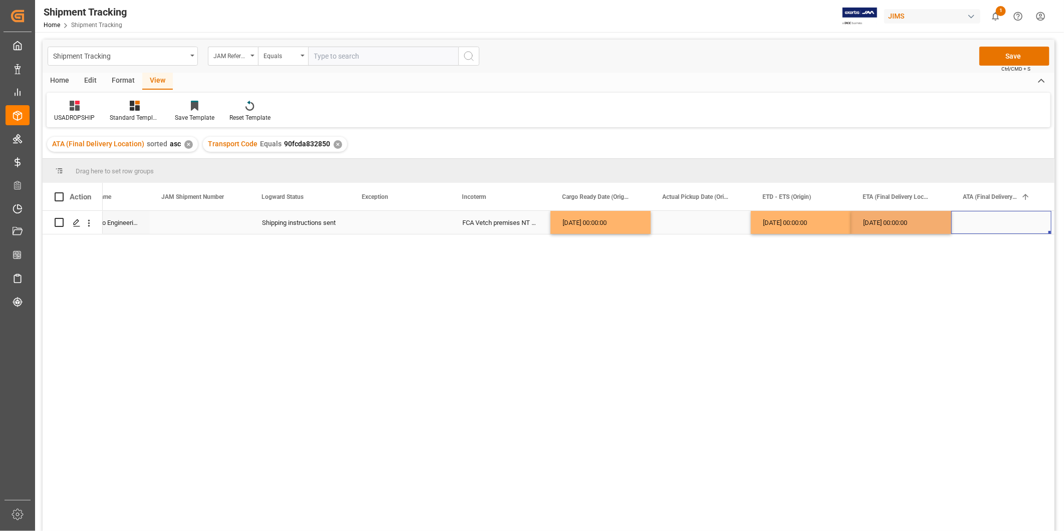
click at [986, 222] on div "Press SPACE to select this row." at bounding box center [1002, 222] width 100 height 23
click at [1008, 54] on button "Save" at bounding box center [1015, 56] width 70 height 19
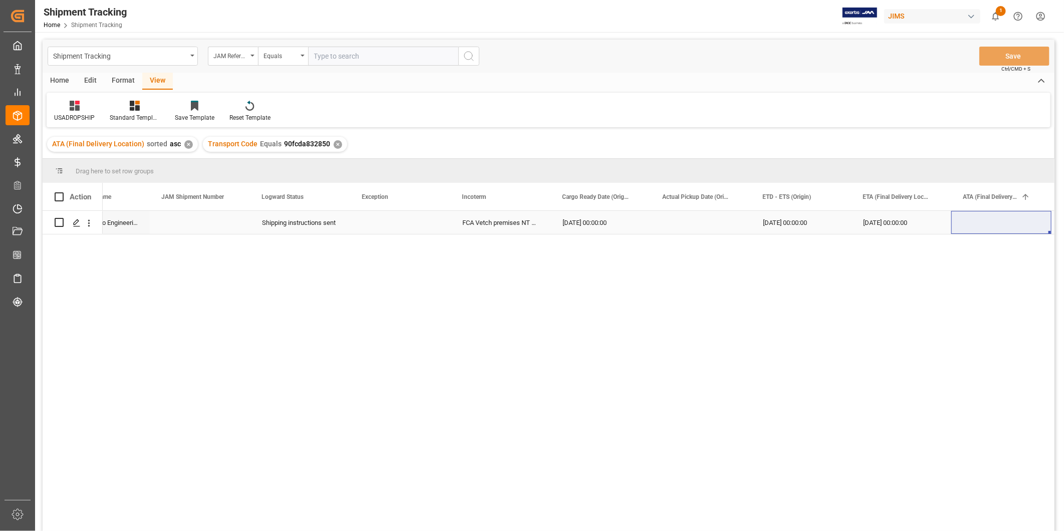
click at [870, 218] on div "09-30-2025 00:00:00" at bounding box center [901, 222] width 100 height 23
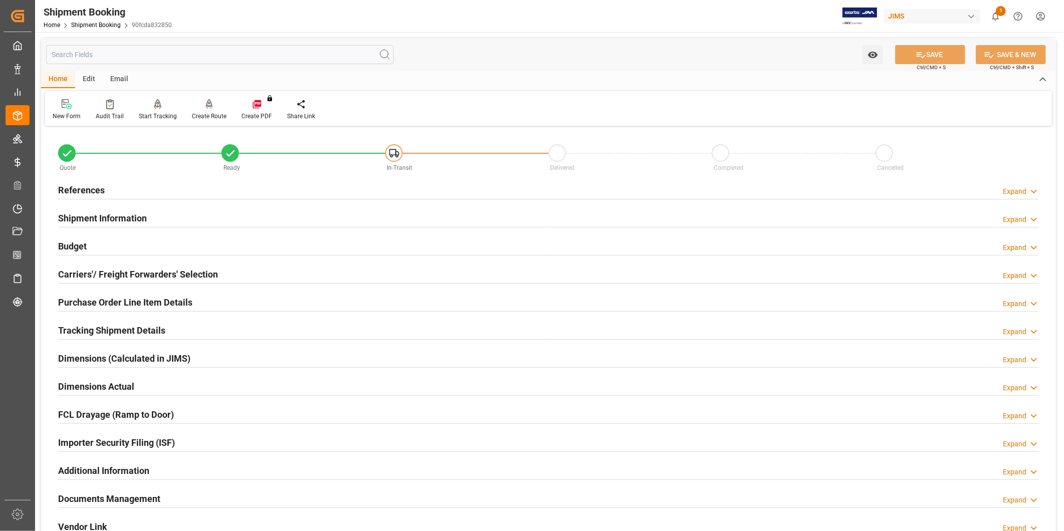
click at [696, 392] on div "Dimensions Actual Expand" at bounding box center [548, 385] width 981 height 19
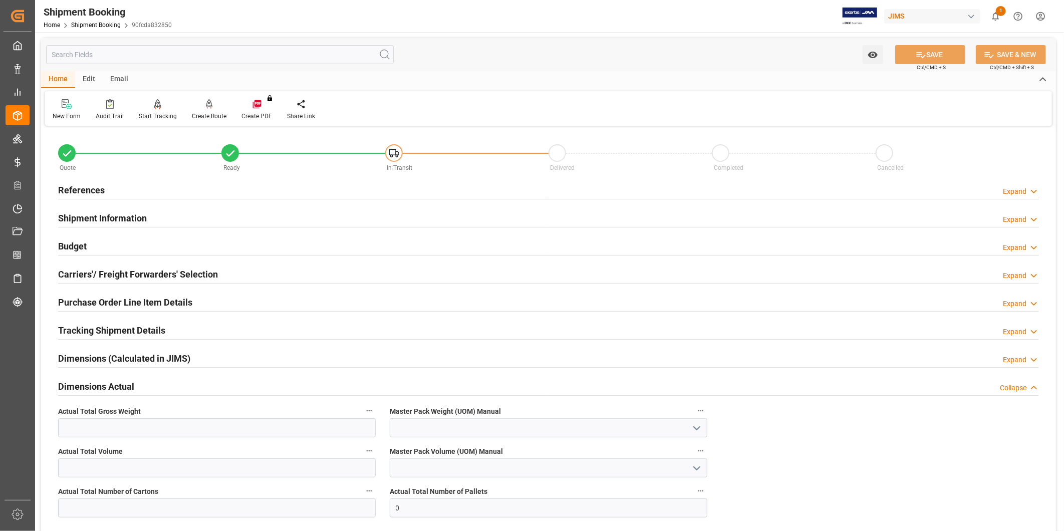
click at [660, 391] on div "Dimensions Actual Collapse" at bounding box center [548, 385] width 981 height 19
